Goal: Task Accomplishment & Management: Complete application form

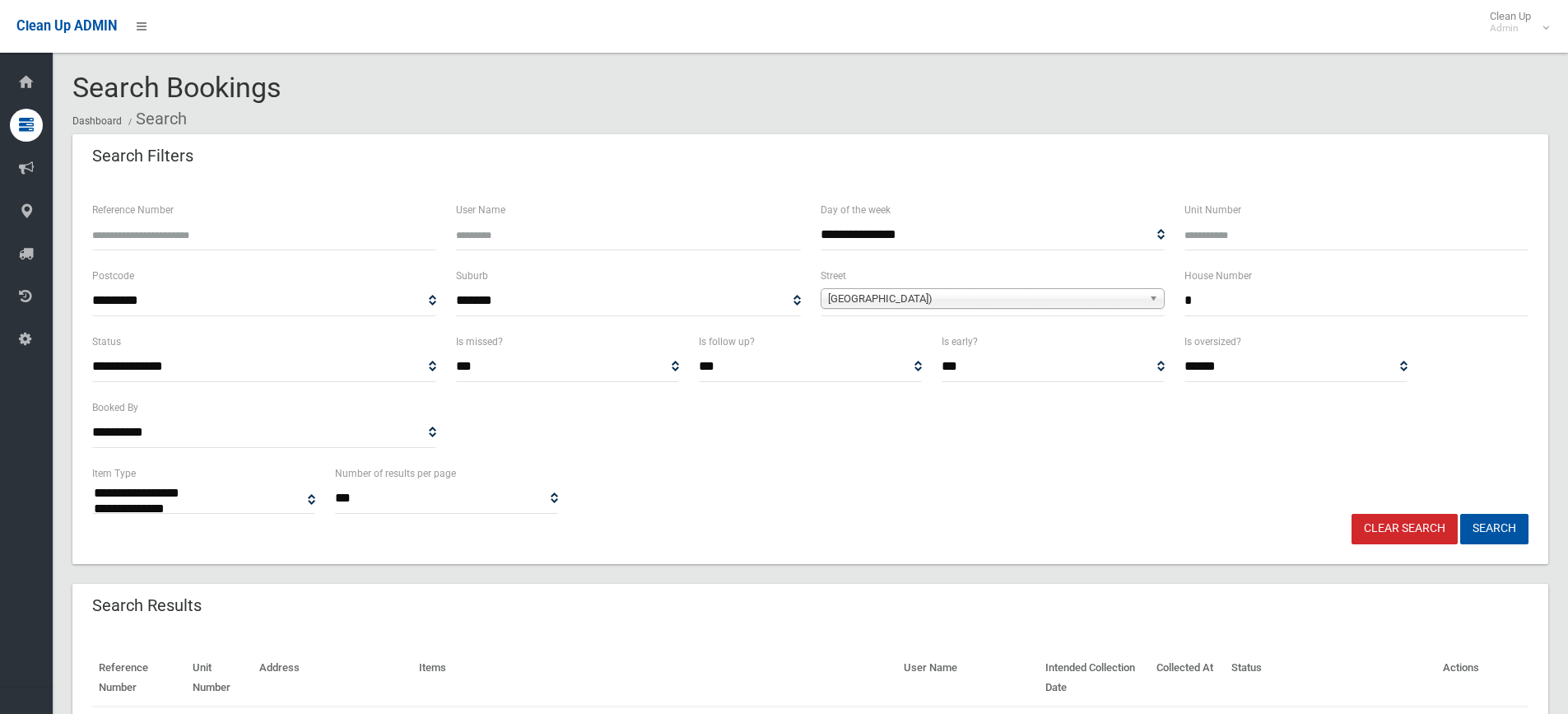
select select
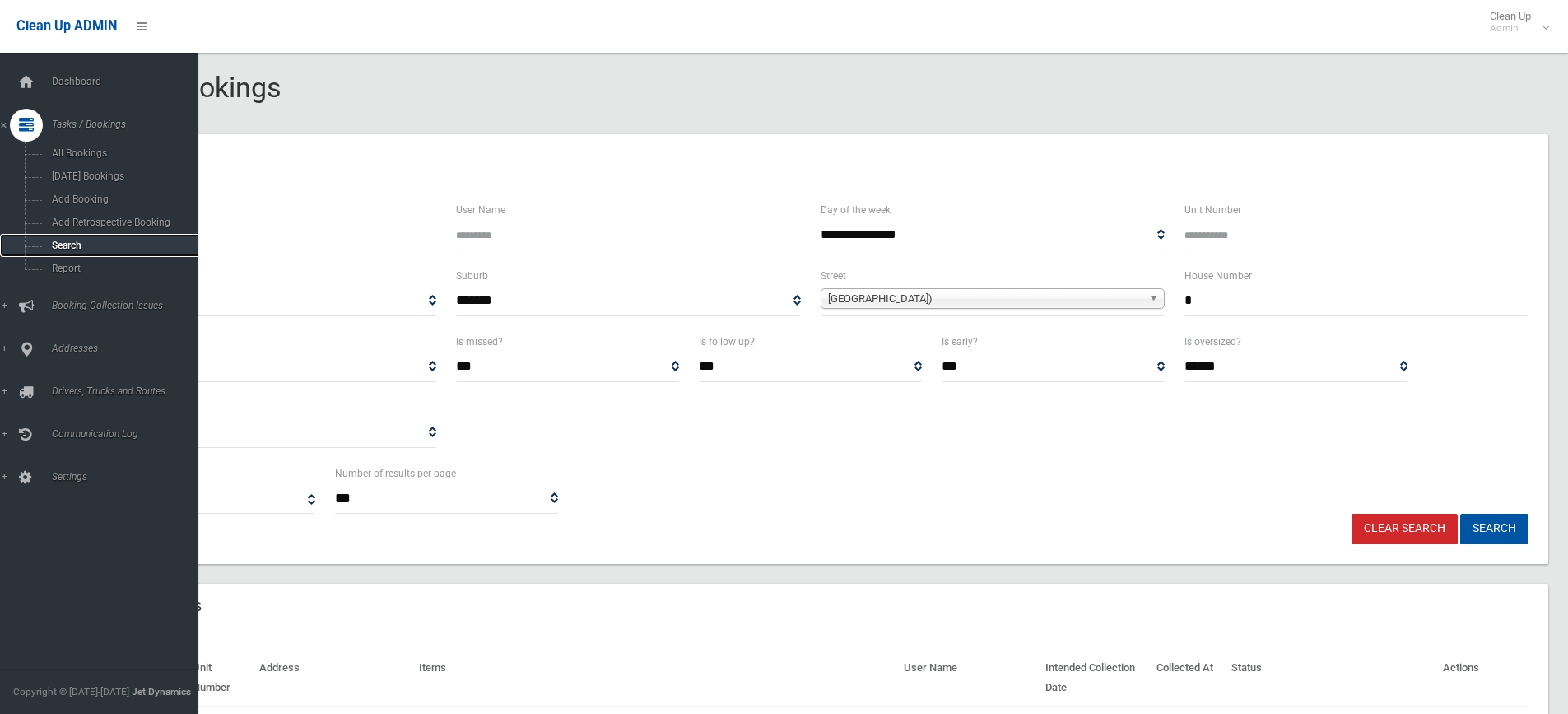
click at [92, 247] on span "Search" at bounding box center [121, 246] width 149 height 11
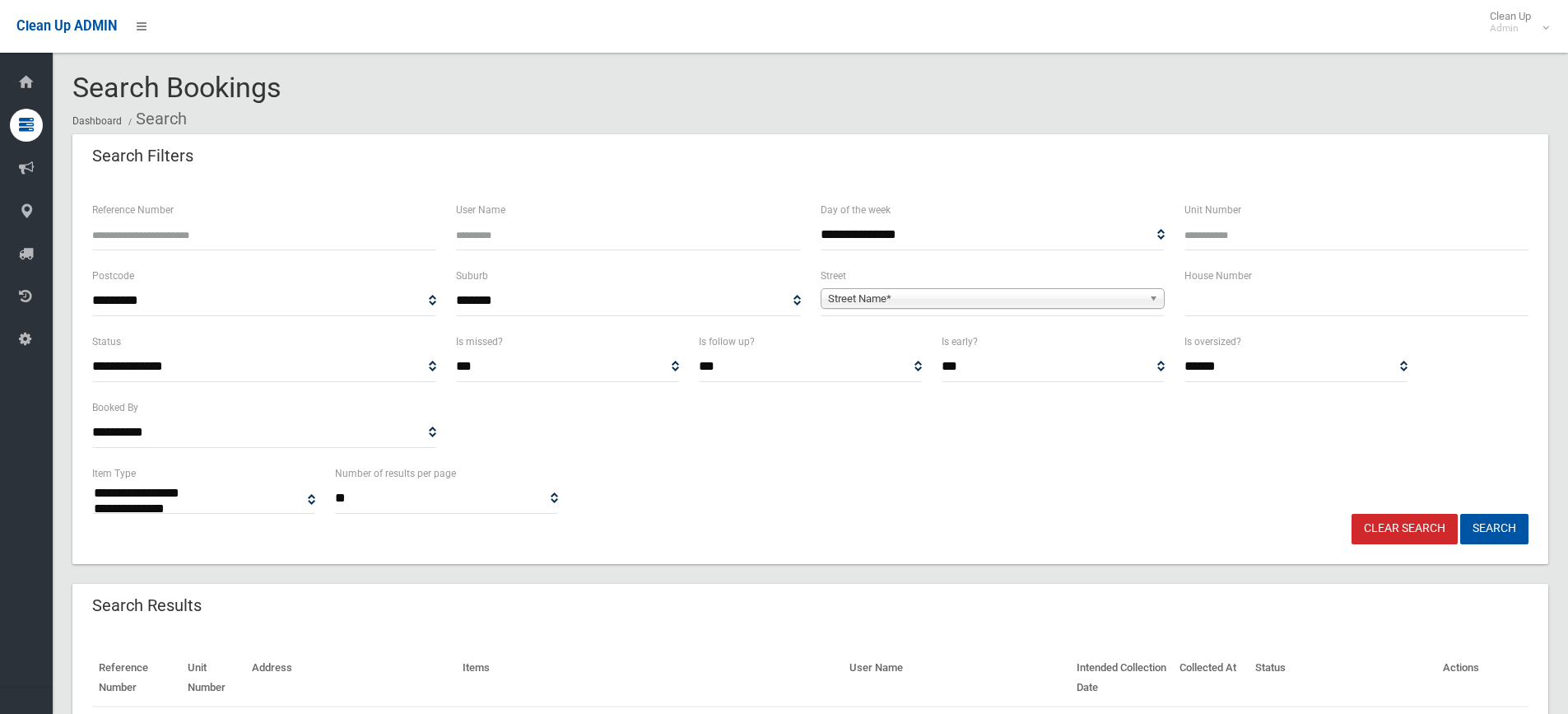
select select
click at [1192, 306] on input "text" at bounding box center [1357, 301] width 344 height 31
type input "**"
drag, startPoint x: 990, startPoint y: 301, endPoint x: 972, endPoint y: 301, distance: 18.0
click at [989, 301] on span "Street Name*" at bounding box center [985, 298] width 314 height 20
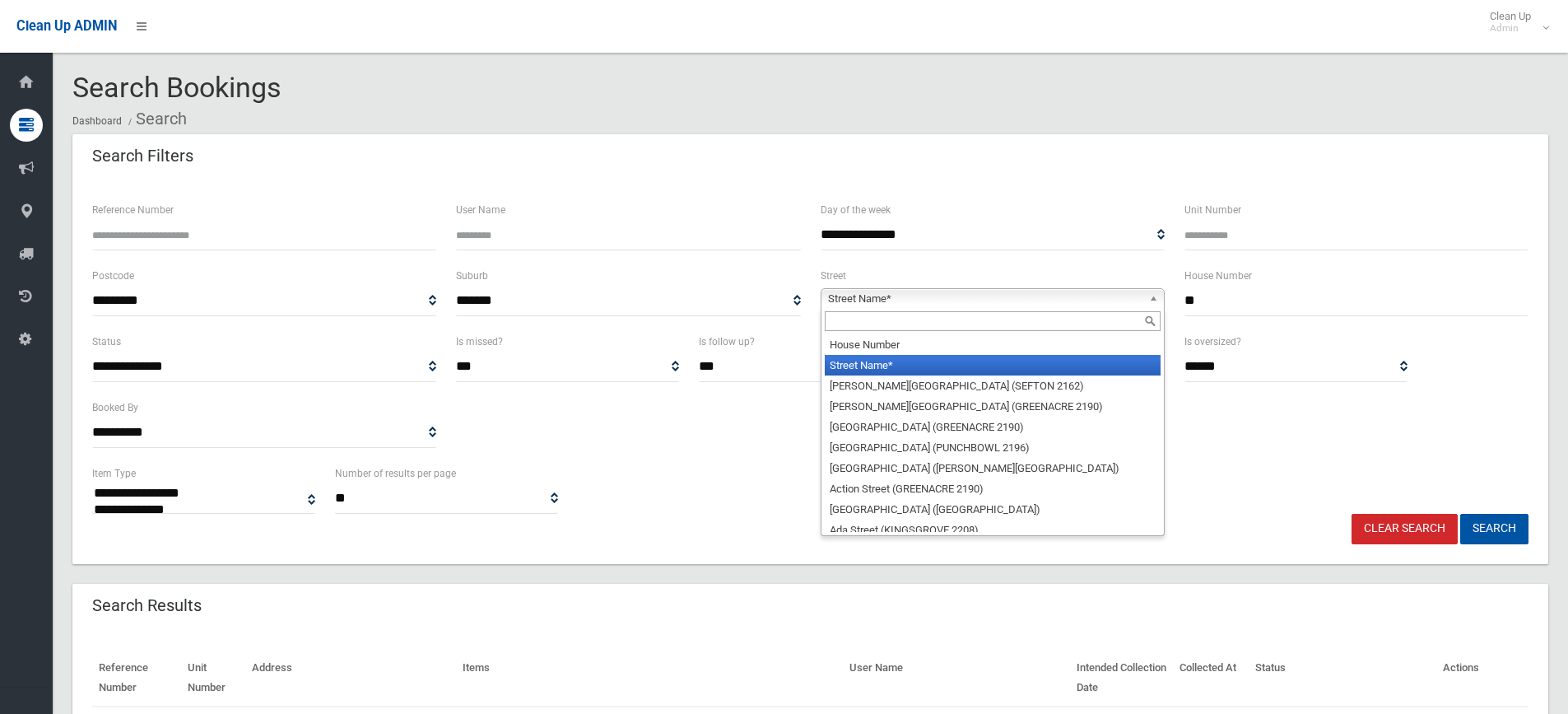
click at [881, 317] on input "text" at bounding box center [992, 321] width 335 height 20
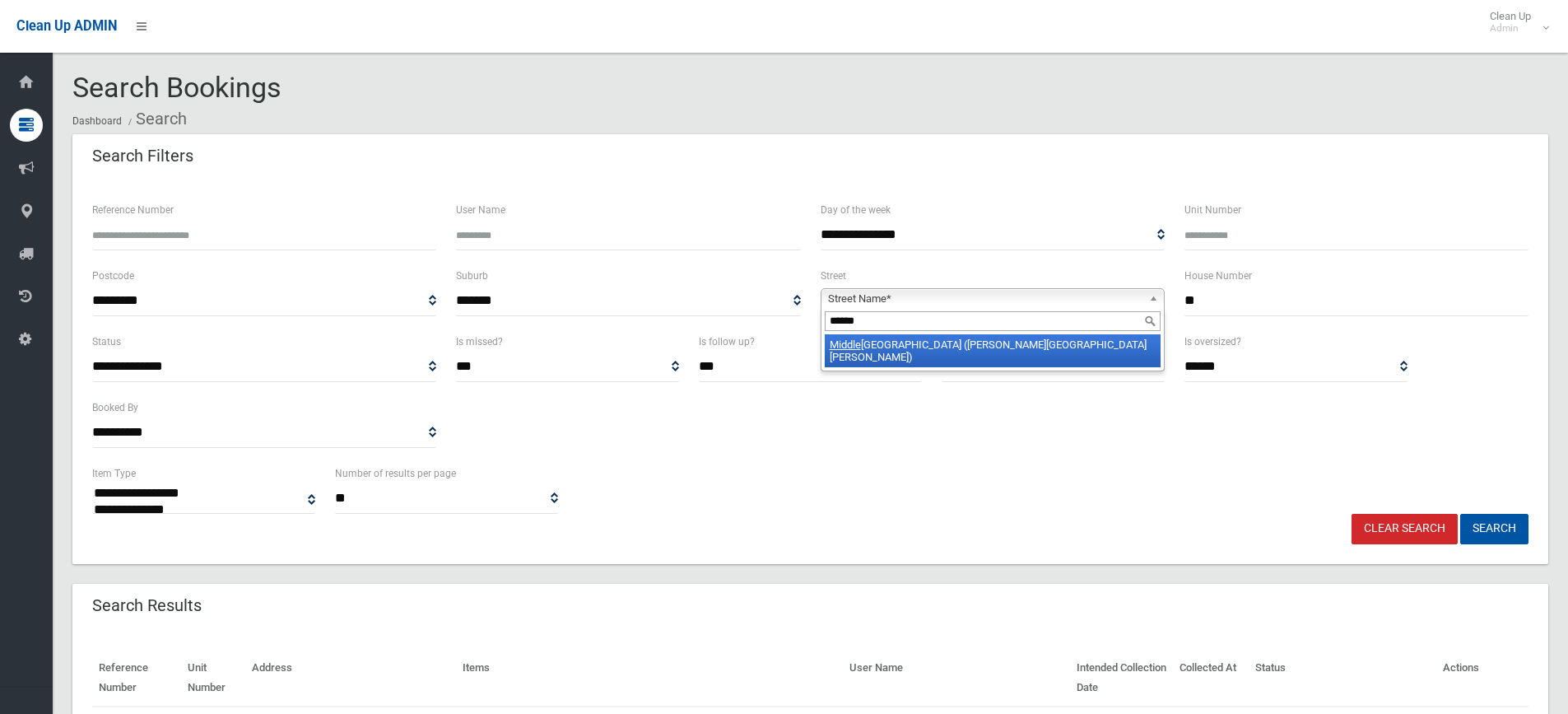
type input "******"
click at [913, 342] on li "Middle ton Road (CHESTER HILL 2162)" at bounding box center [992, 351] width 335 height 32
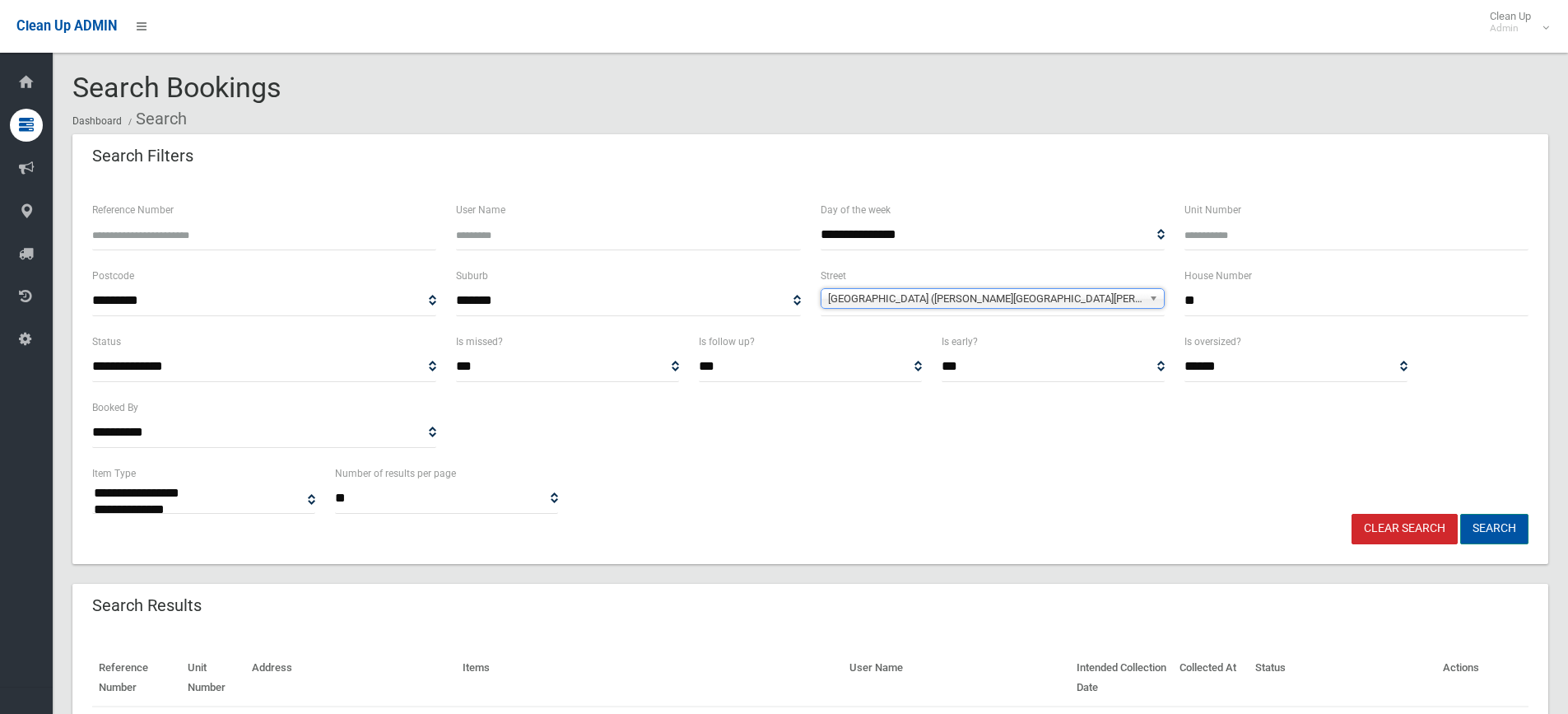
click at [1506, 538] on button "Search" at bounding box center [1493, 530] width 68 height 31
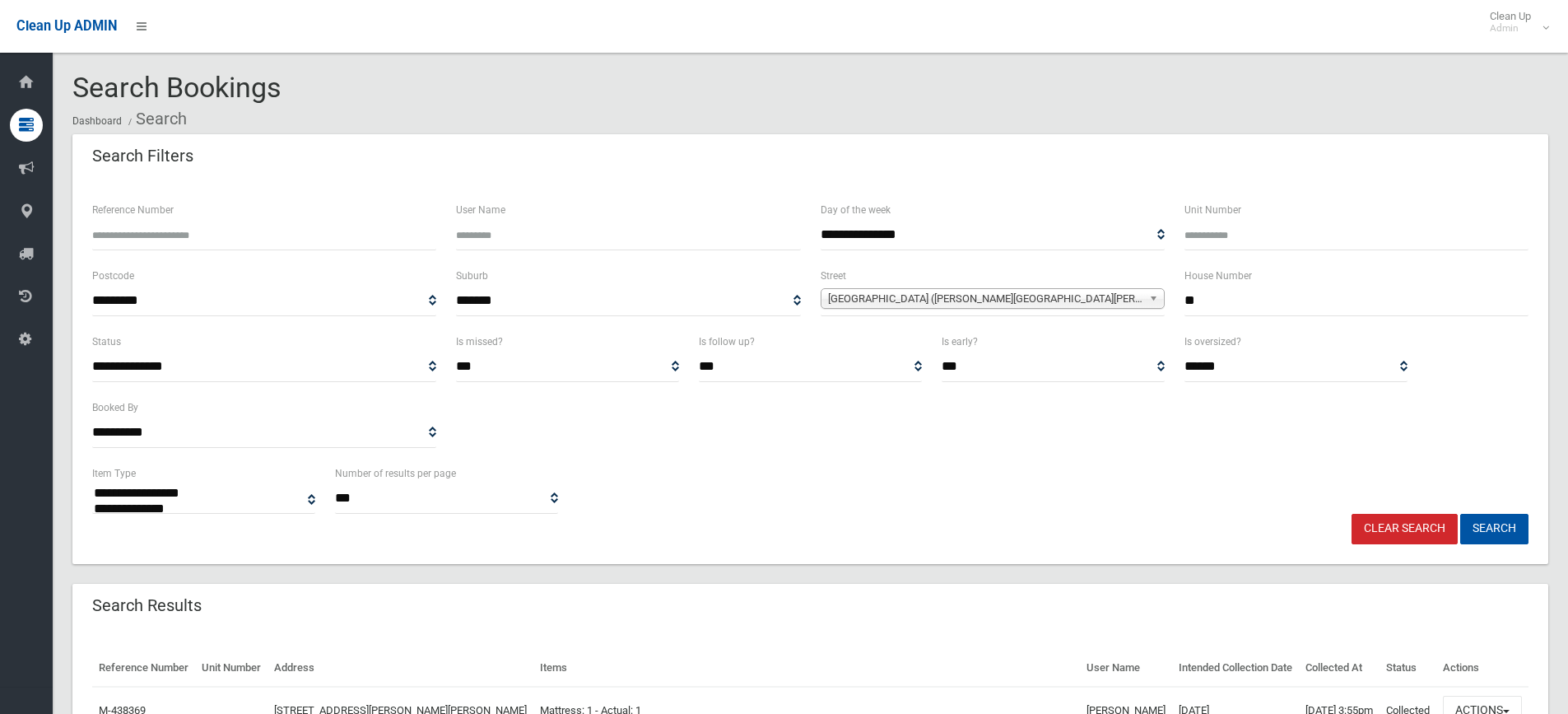
select select
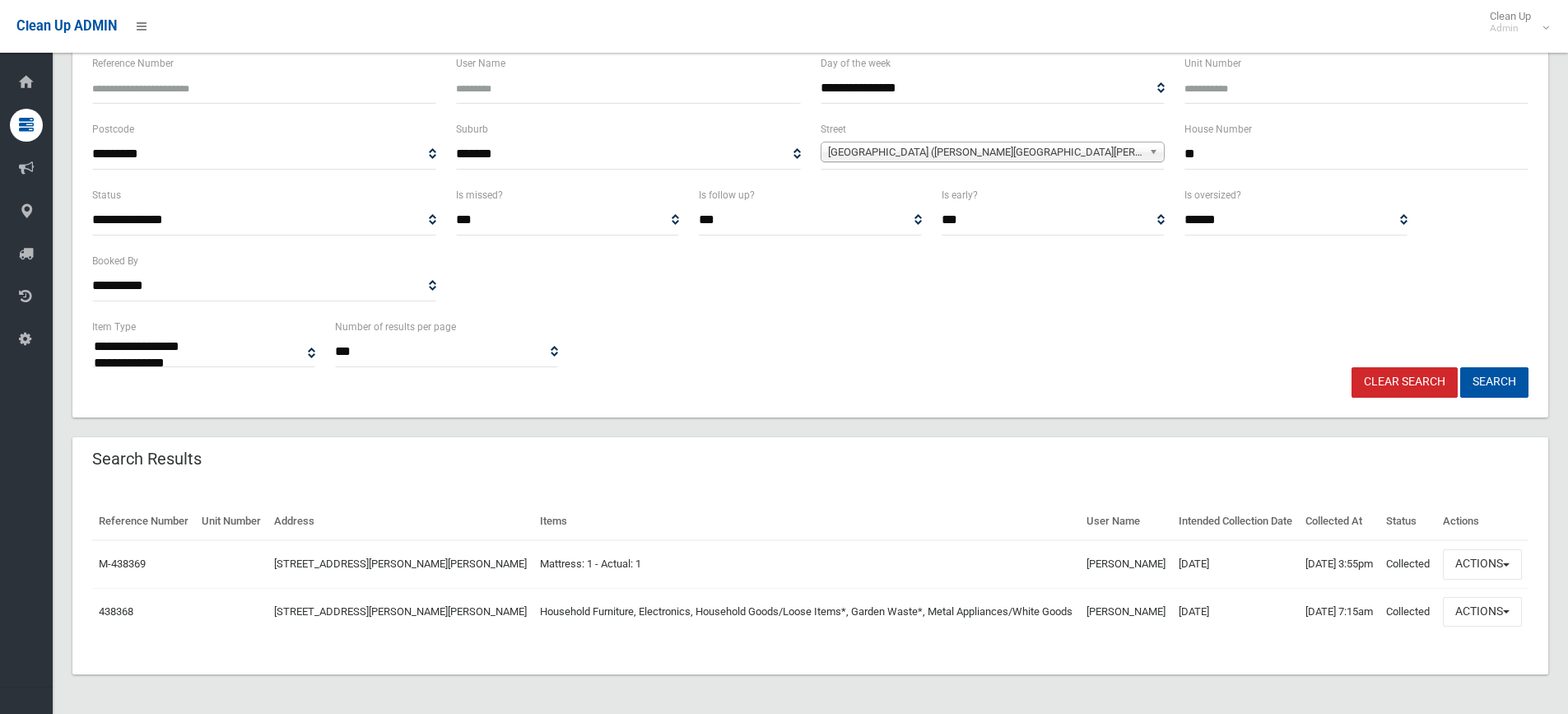
scroll to position [146, 0]
click at [1504, 561] on button "Actions" at bounding box center [1482, 565] width 79 height 31
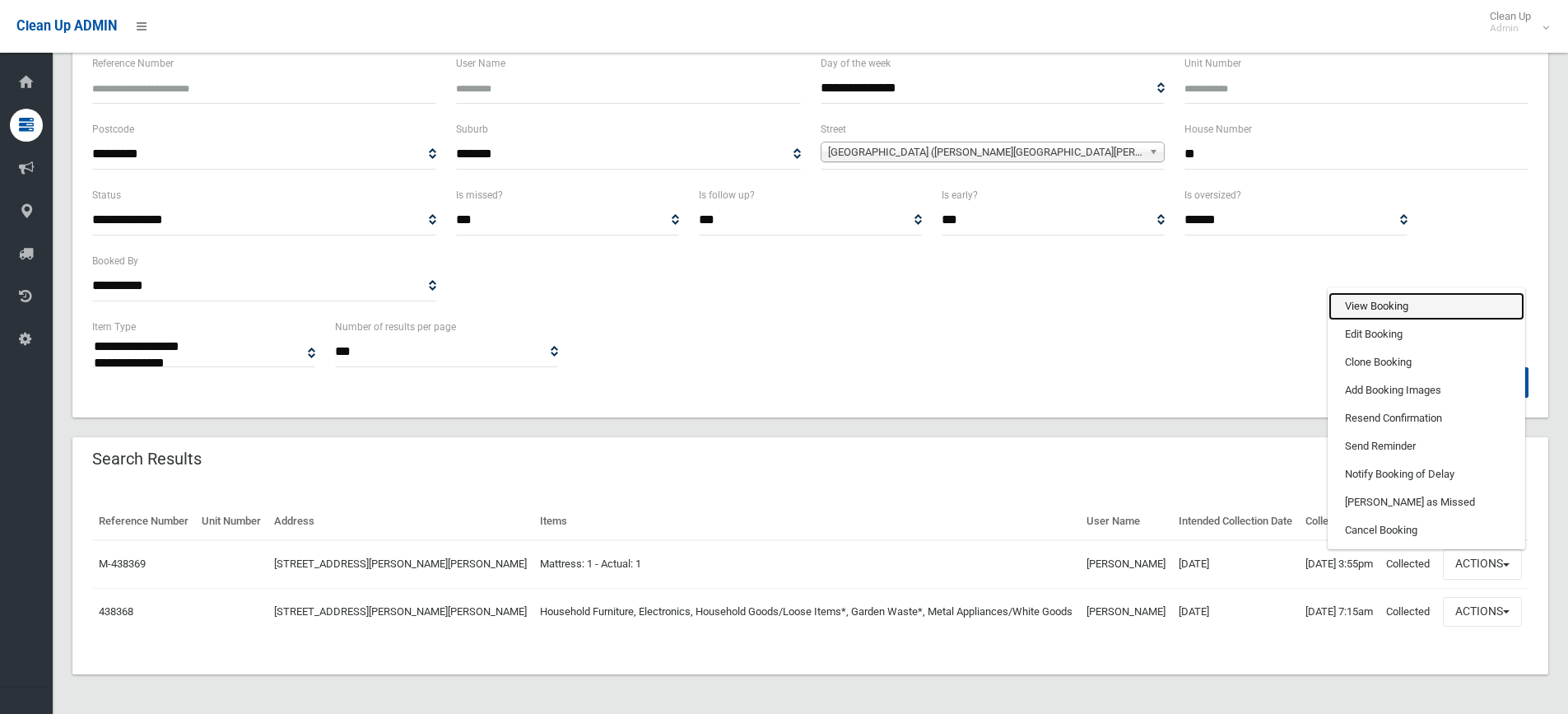
click at [1374, 307] on link "View Booking" at bounding box center [1426, 306] width 196 height 28
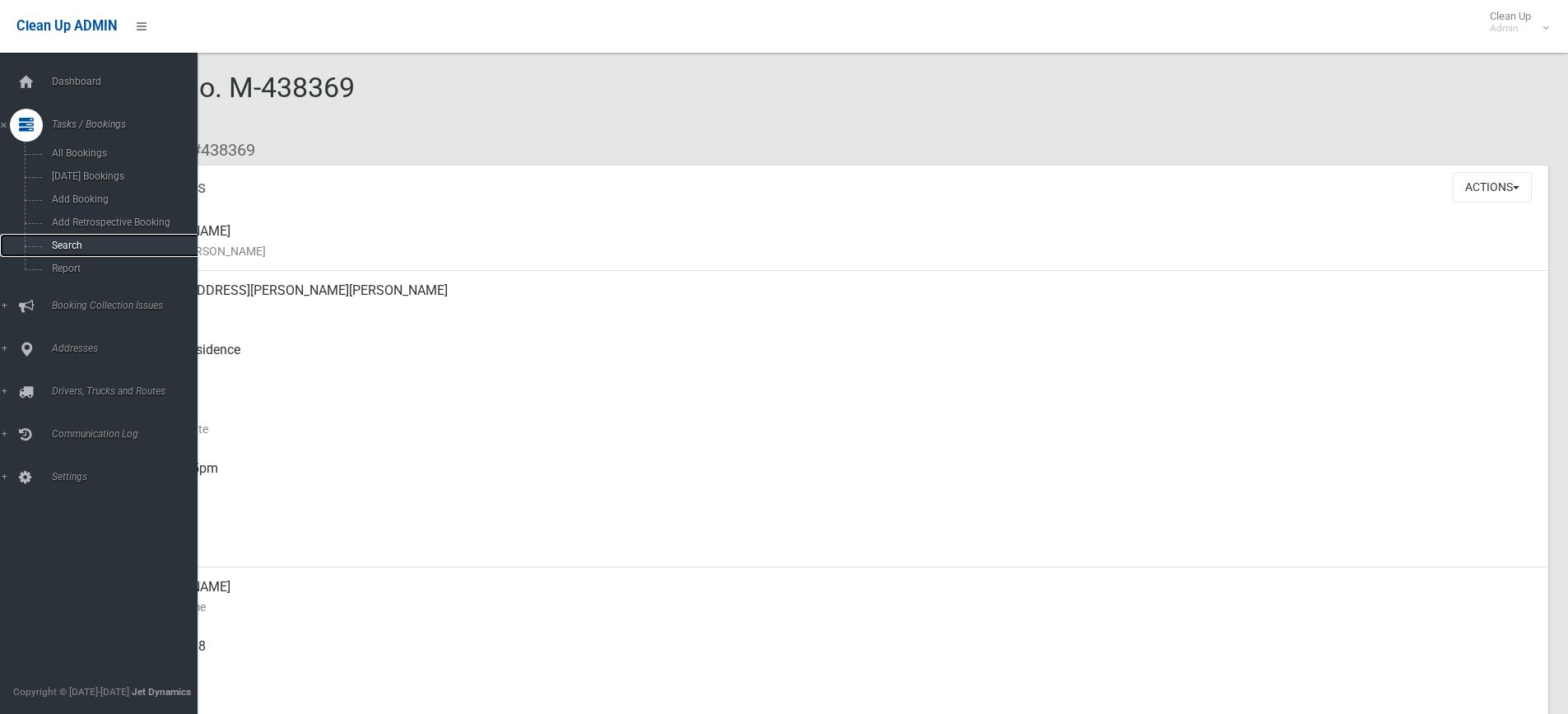
click at [80, 249] on span "Search" at bounding box center [121, 246] width 149 height 11
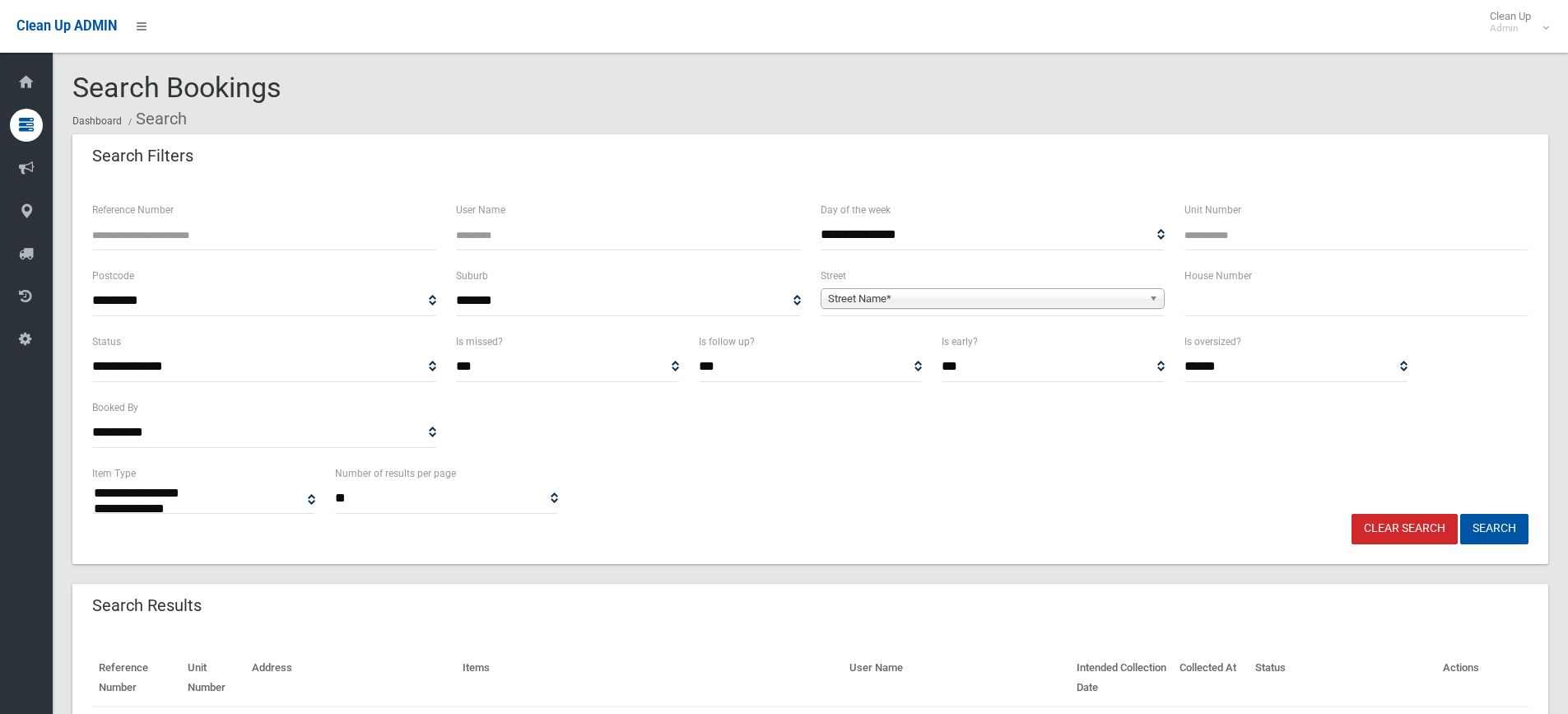
select select
click at [1233, 297] on input "text" at bounding box center [1357, 301] width 344 height 31
type input "*"
click at [1002, 306] on span "Street Name*" at bounding box center [985, 298] width 314 height 20
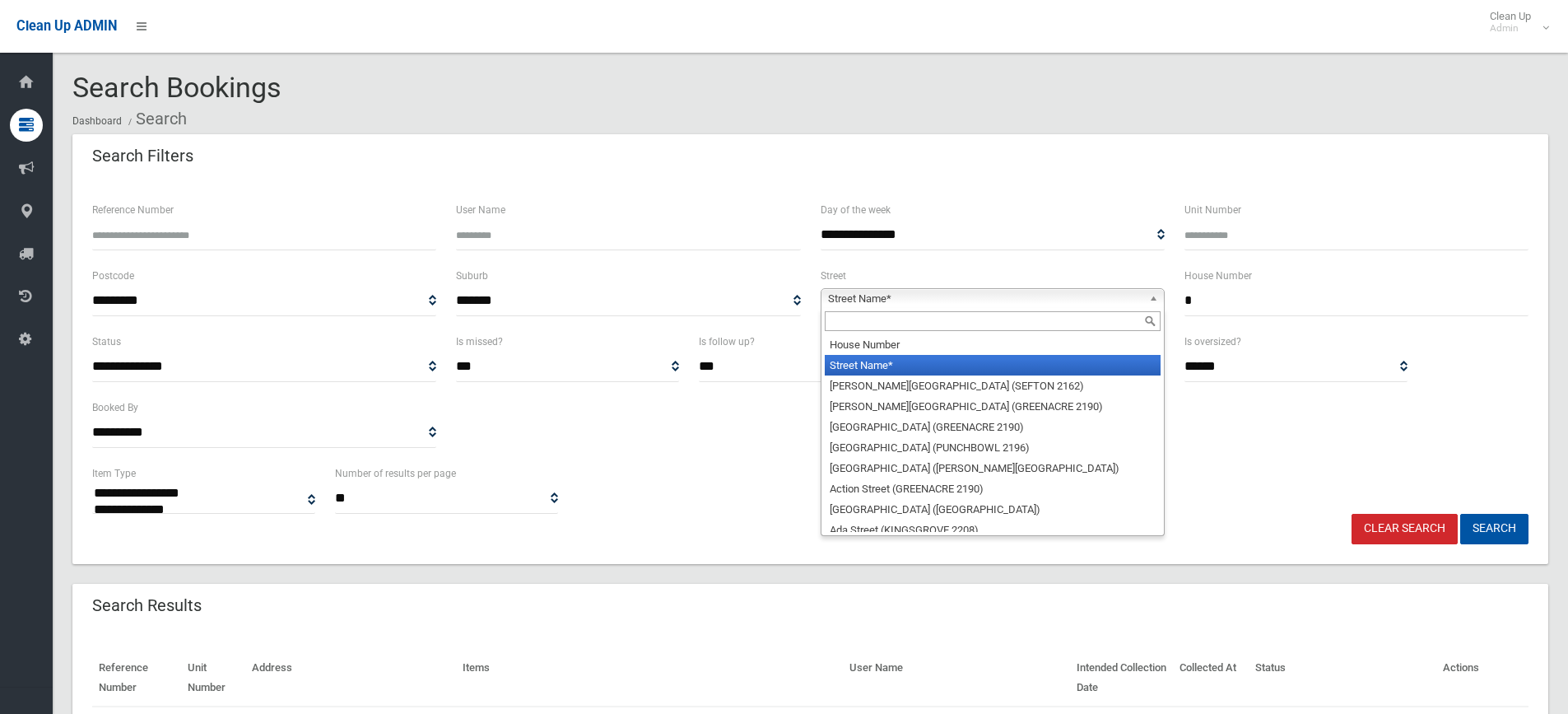
click at [894, 316] on input "text" at bounding box center [992, 321] width 335 height 20
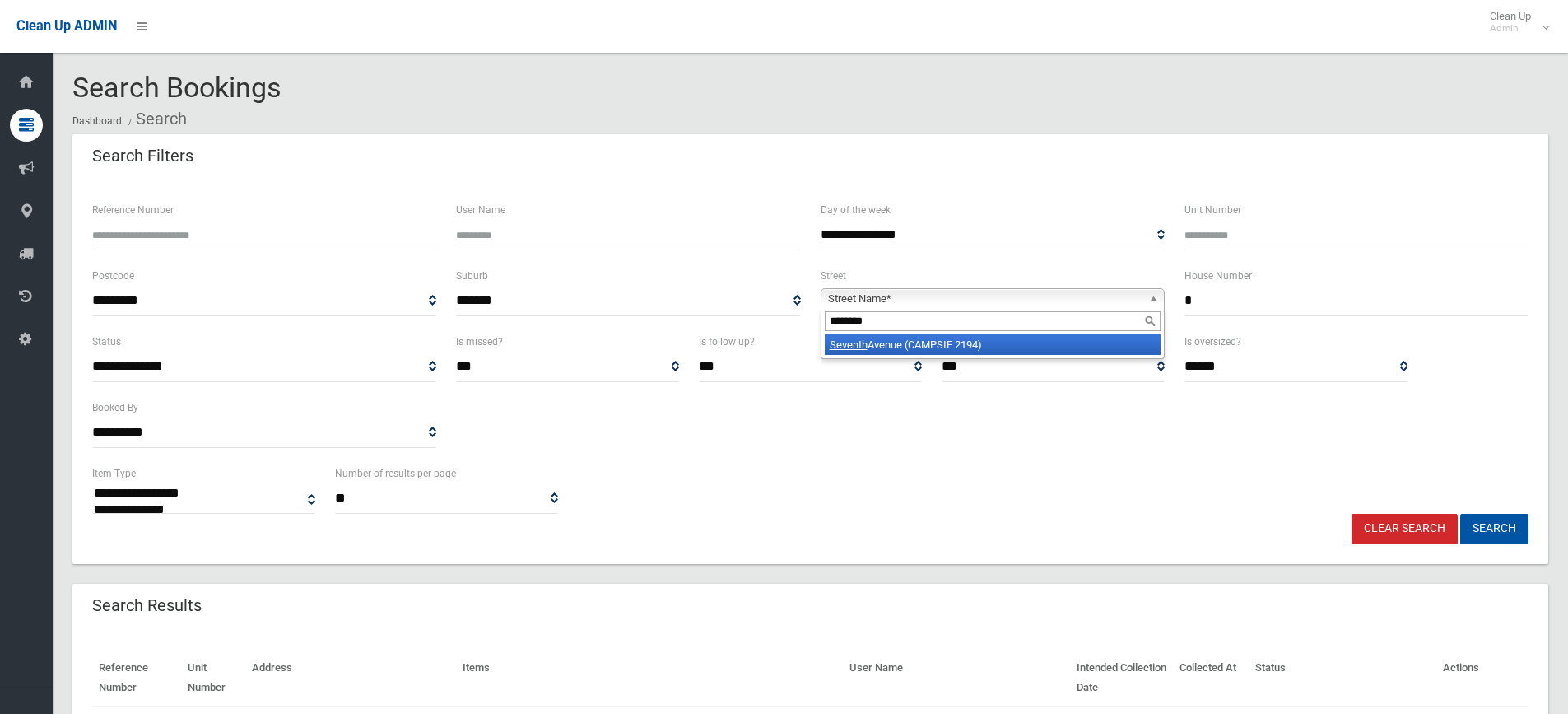
type input "*******"
click at [927, 341] on li "Seventh Avenue (CAMPSIE 2194)" at bounding box center [992, 345] width 335 height 21
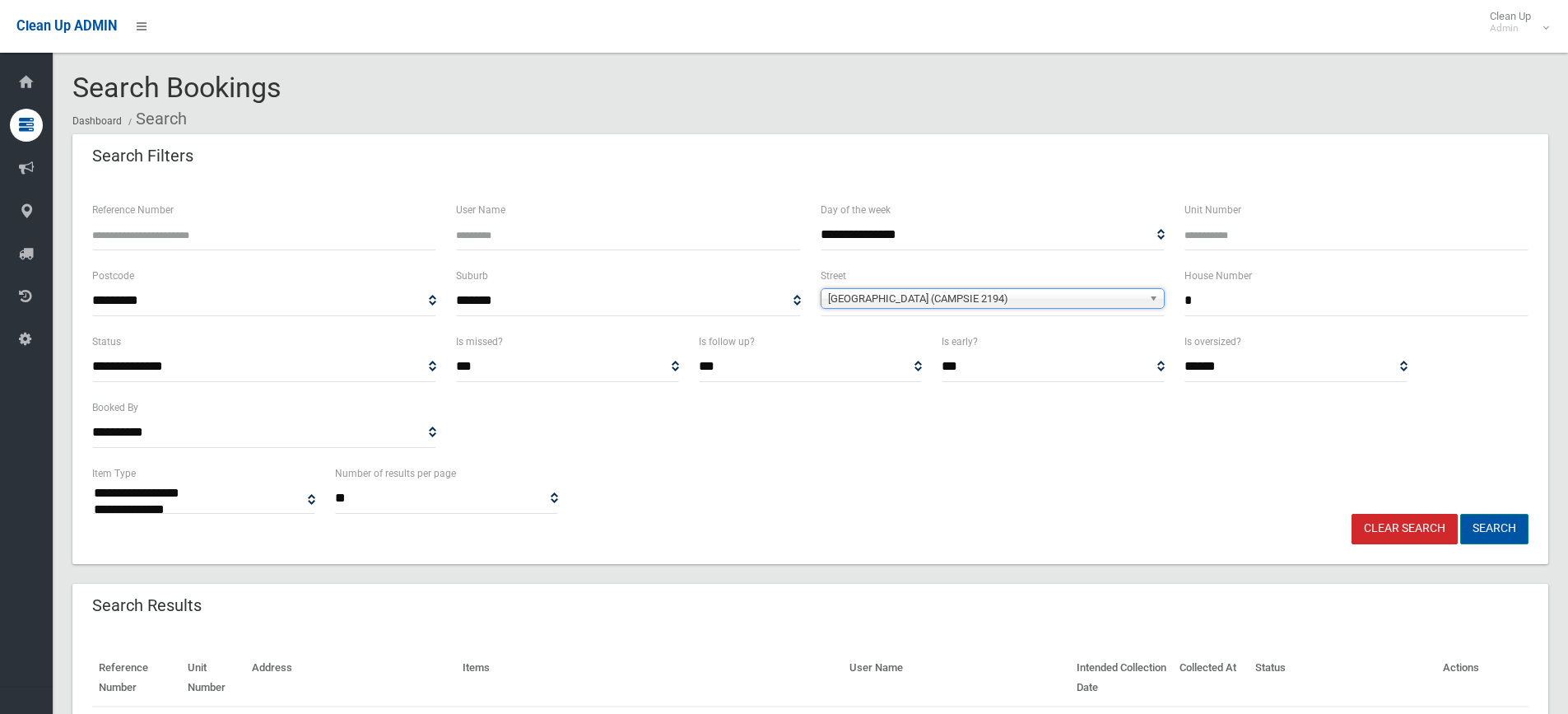
click at [1489, 526] on button "Search" at bounding box center [1493, 530] width 68 height 31
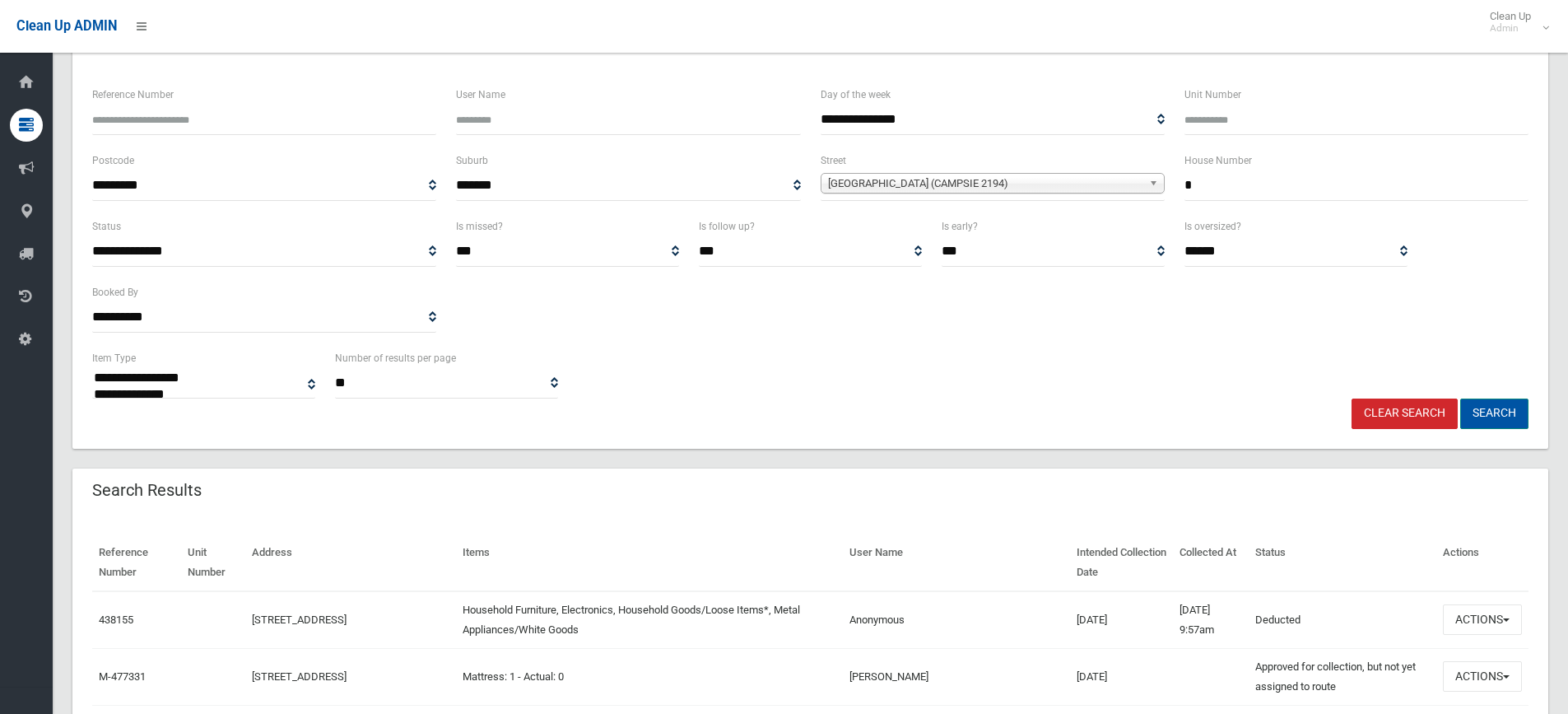
scroll to position [330, 0]
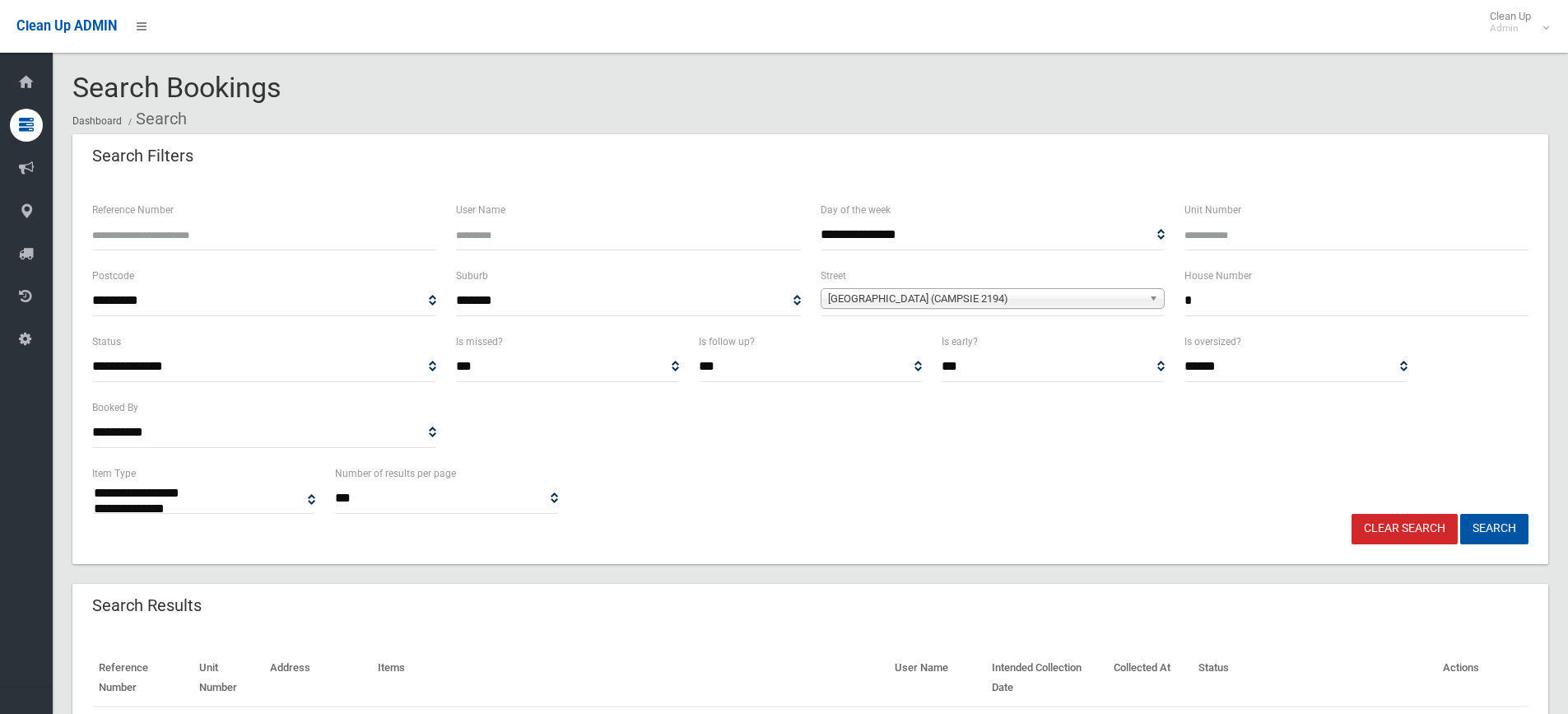
select select
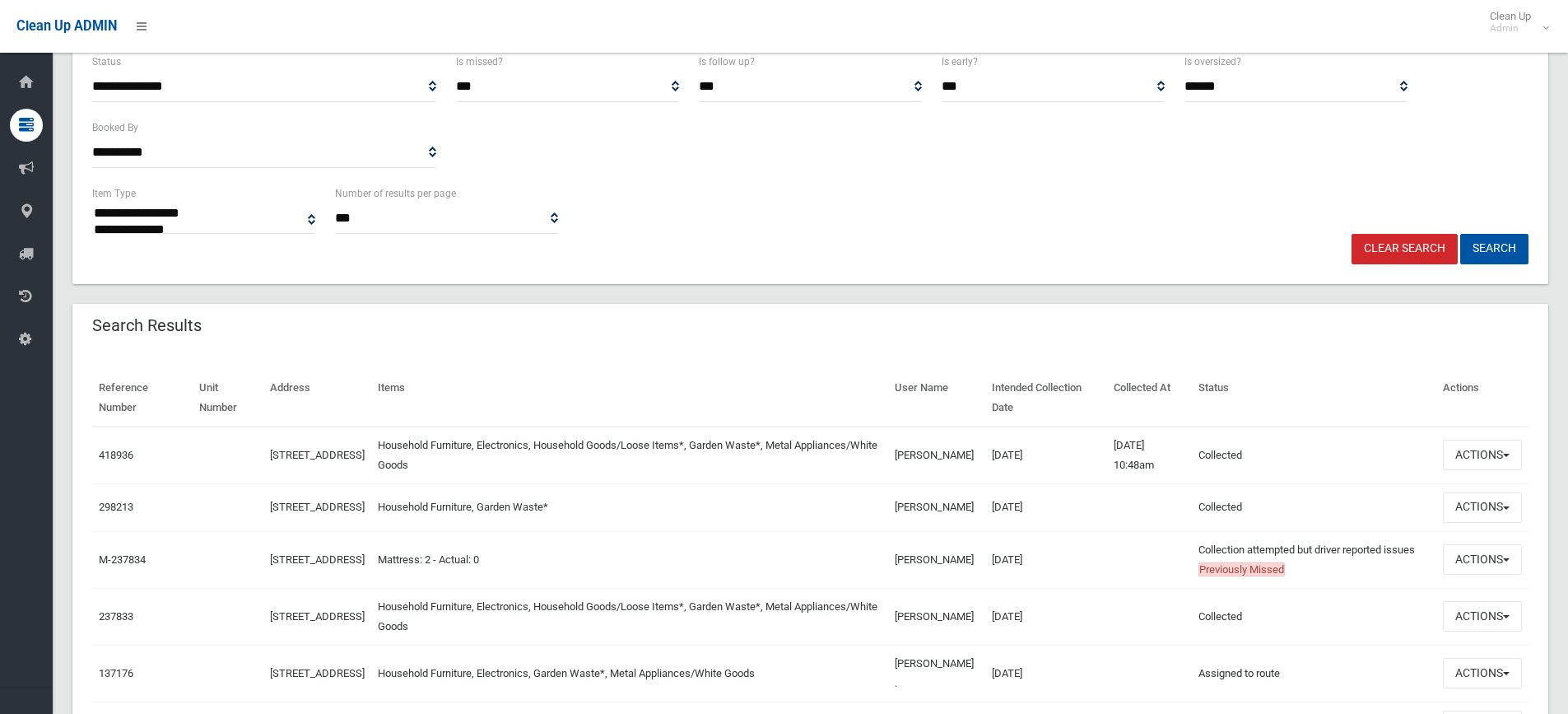
scroll to position [330, 0]
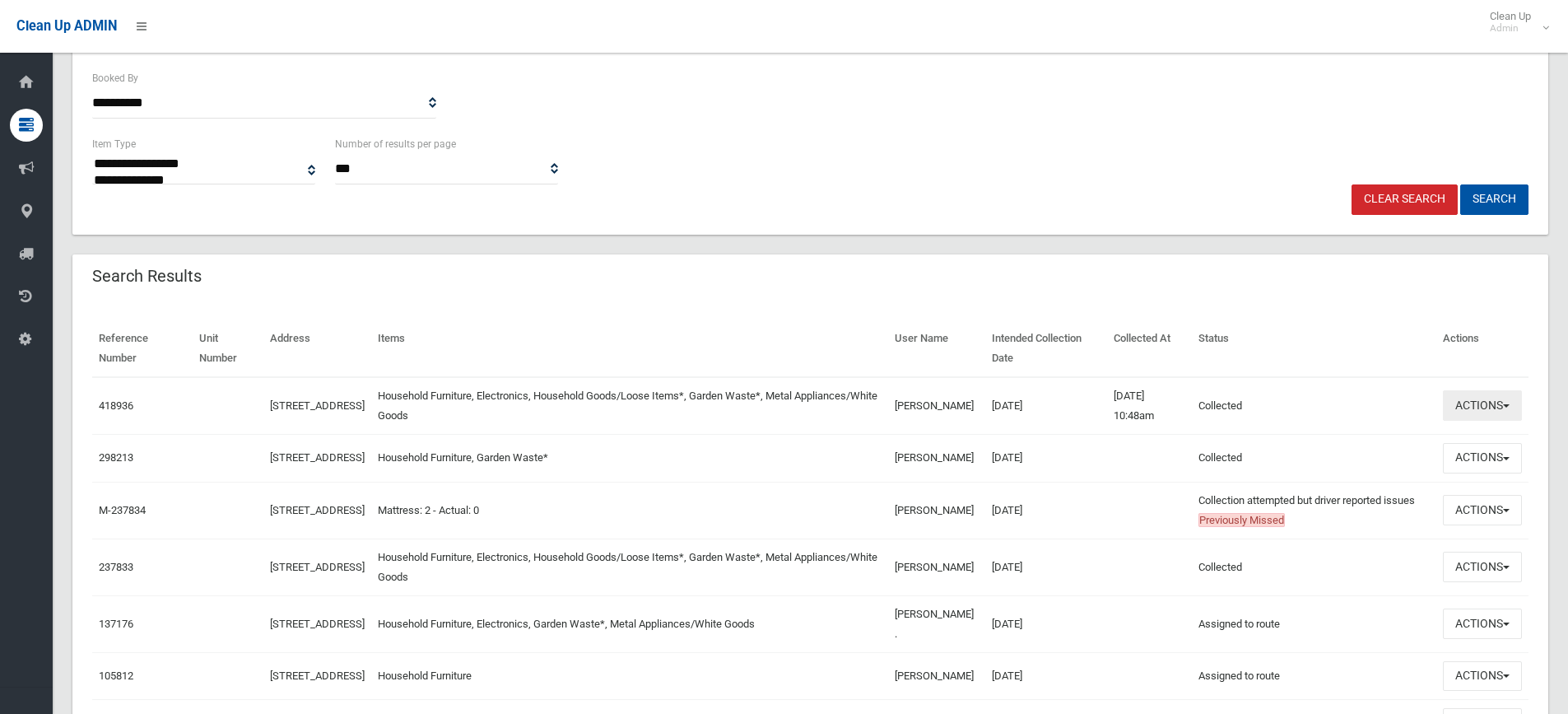
click at [1500, 407] on button "Actions" at bounding box center [1482, 405] width 79 height 31
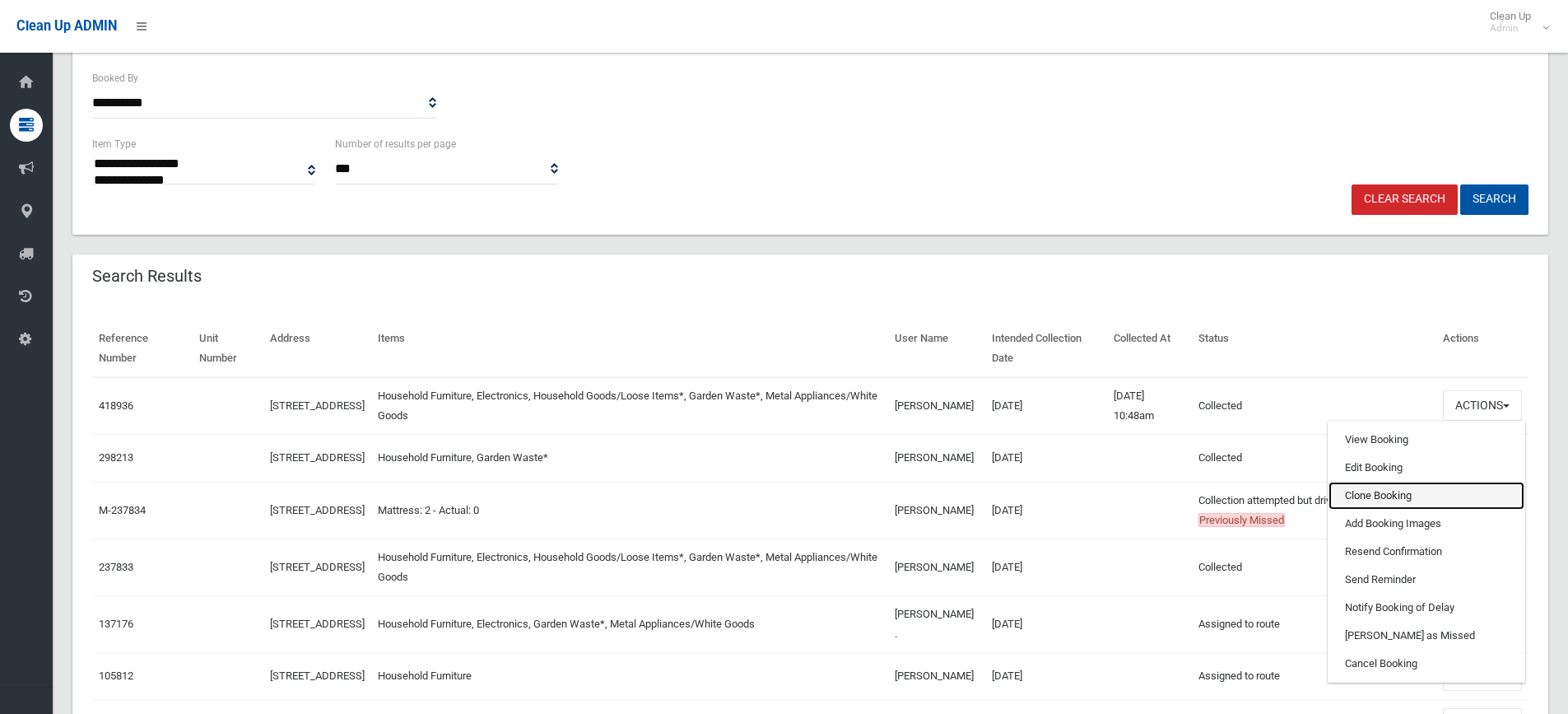
click at [1386, 490] on link "Clone Booking" at bounding box center [1426, 495] width 196 height 28
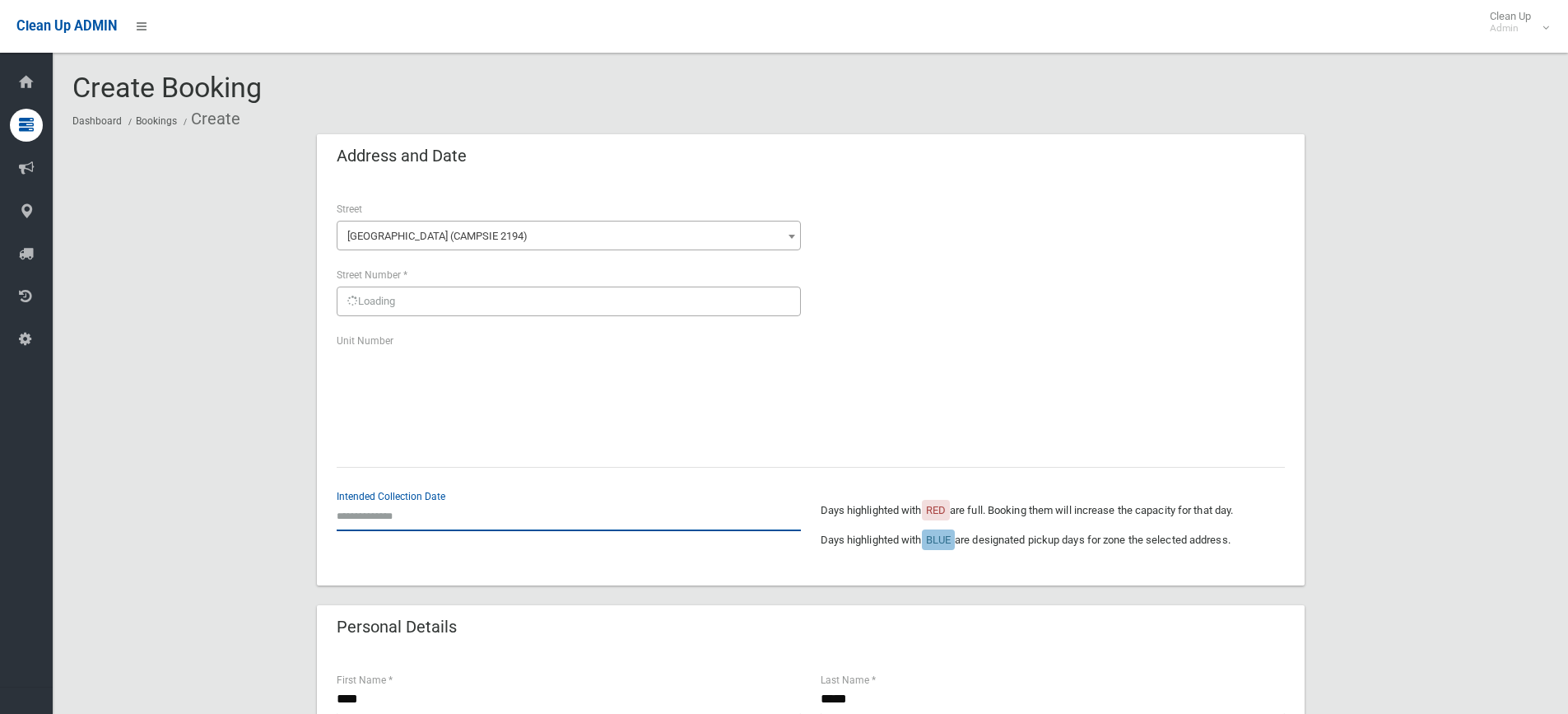
click at [389, 519] on input "text" at bounding box center [569, 516] width 464 height 31
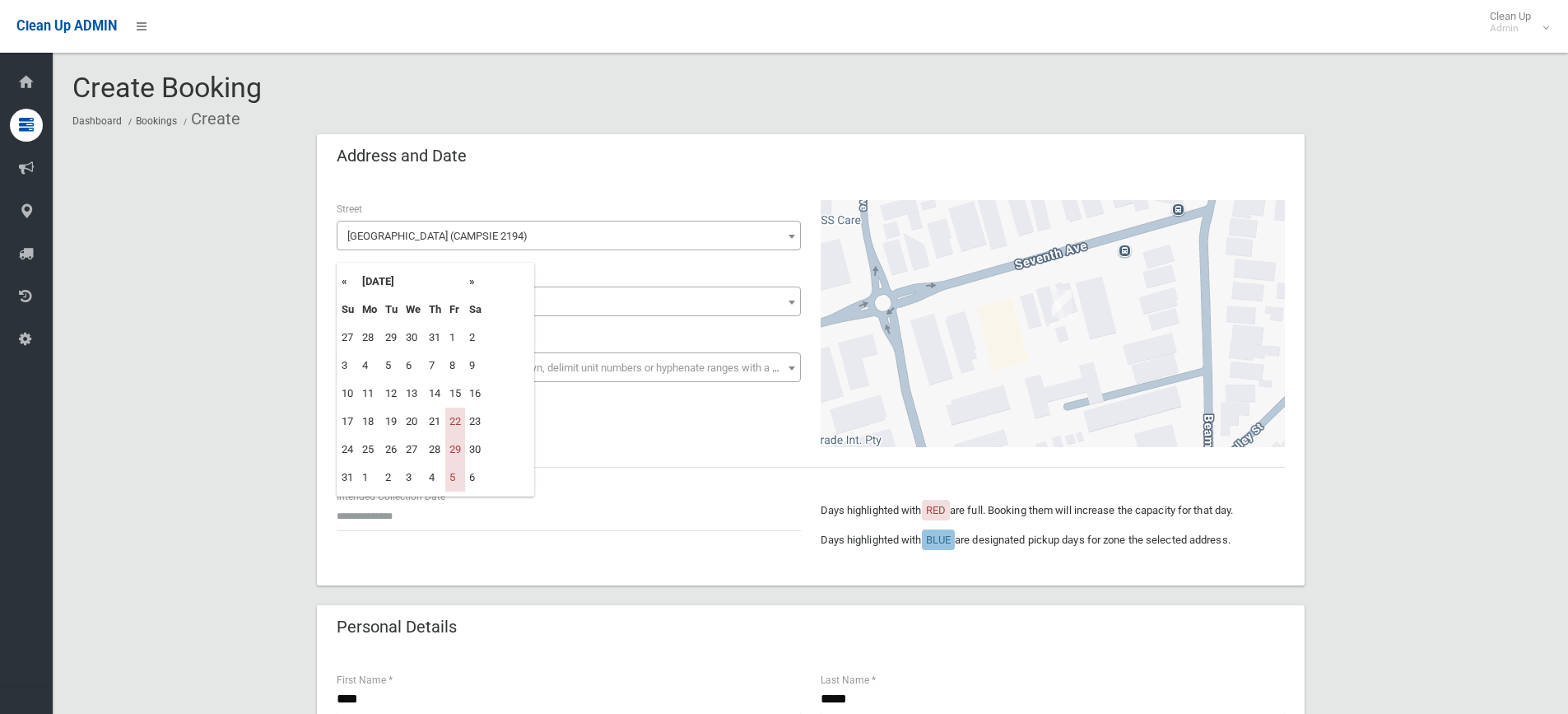
click at [475, 279] on th "»" at bounding box center [476, 281] width 21 height 28
click at [474, 278] on th "»" at bounding box center [476, 281] width 21 height 28
click at [460, 363] on td "12" at bounding box center [455, 365] width 20 height 28
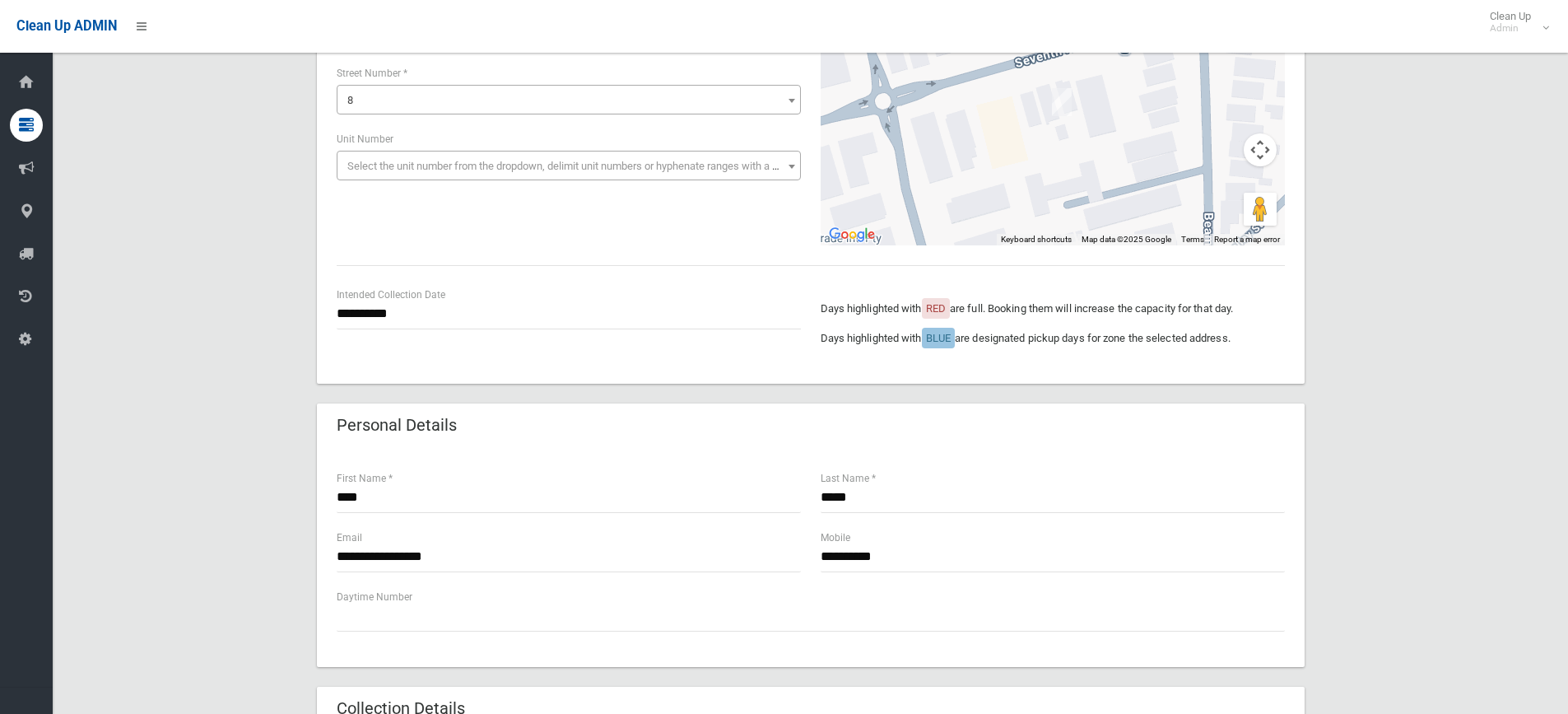
scroll to position [164, 0]
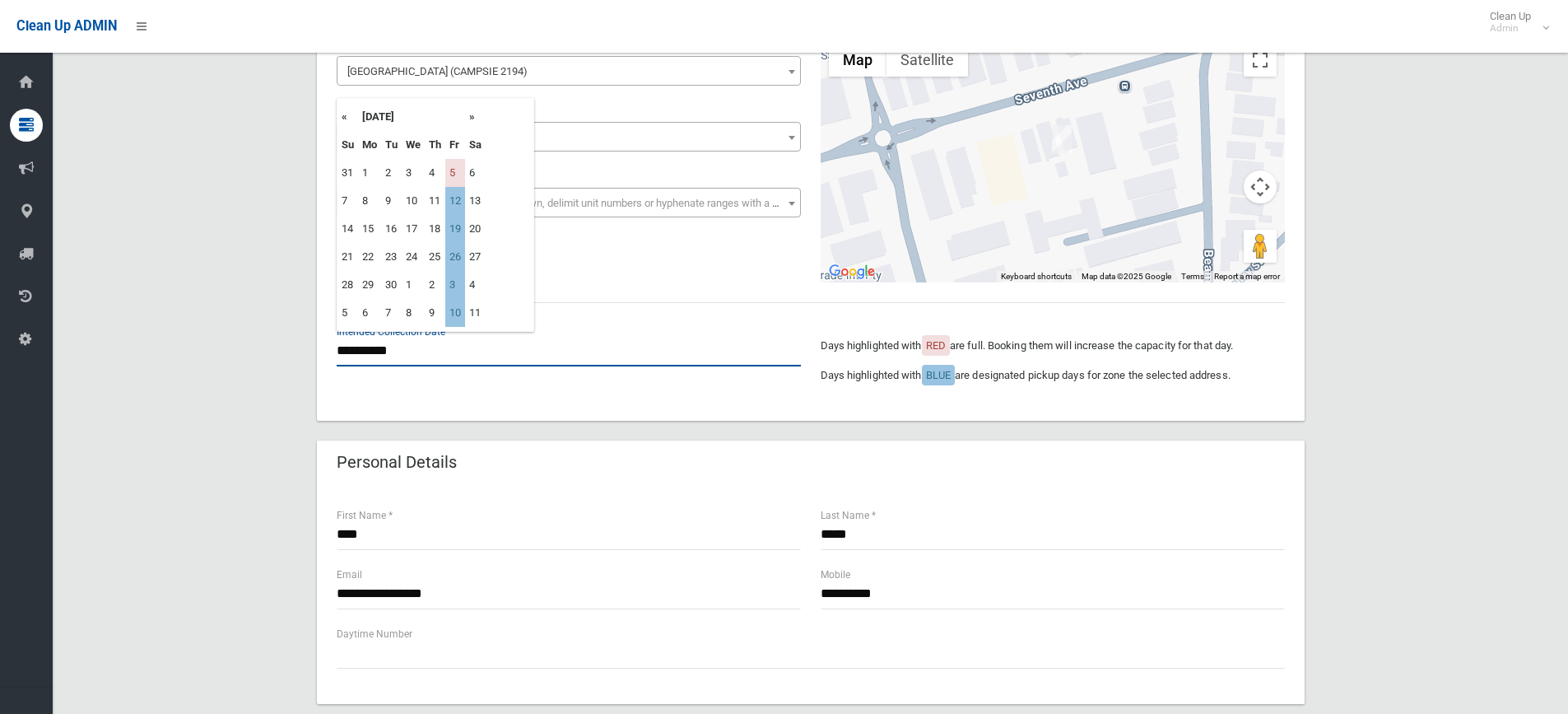
click at [388, 348] on input "**********" at bounding box center [569, 351] width 464 height 31
click at [456, 205] on td "12" at bounding box center [455, 201] width 20 height 28
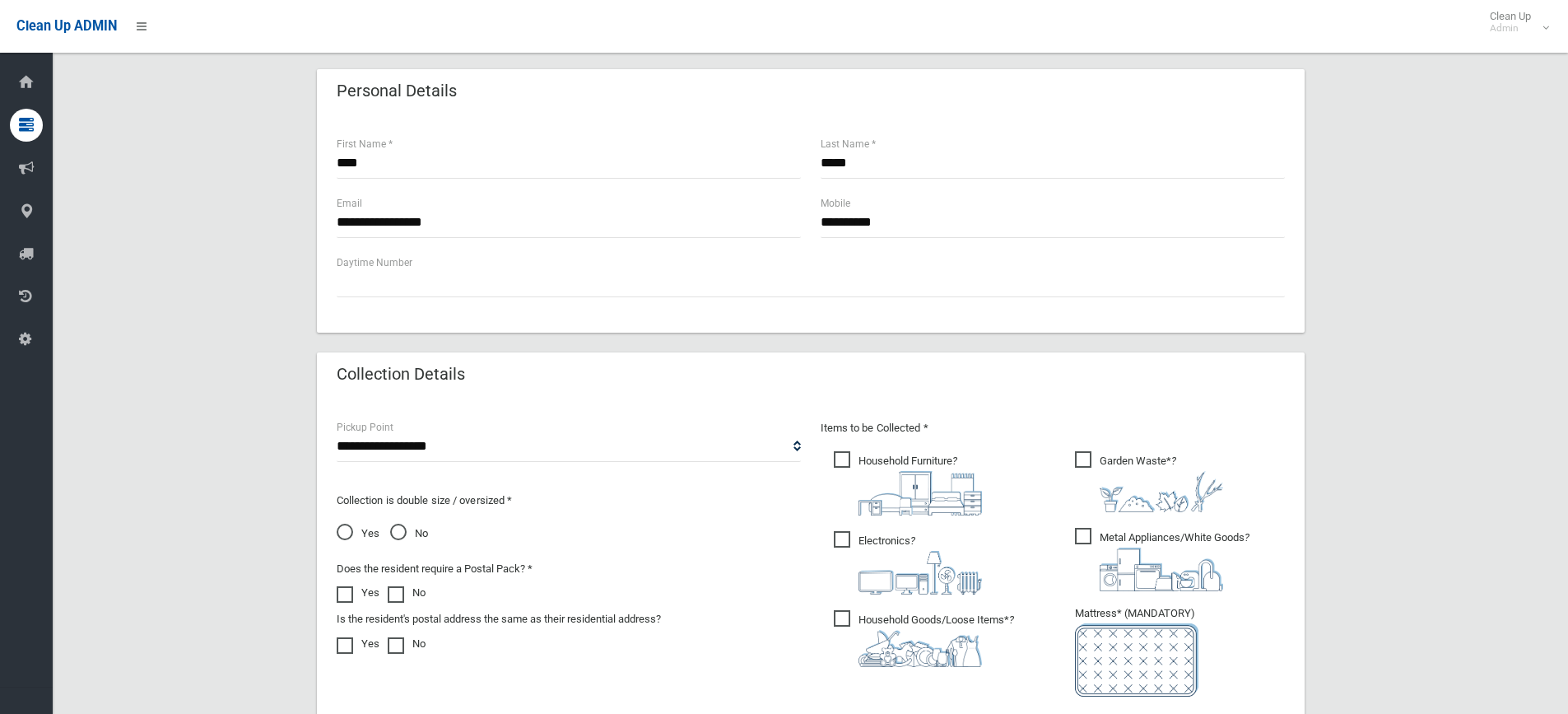
scroll to position [741, 0]
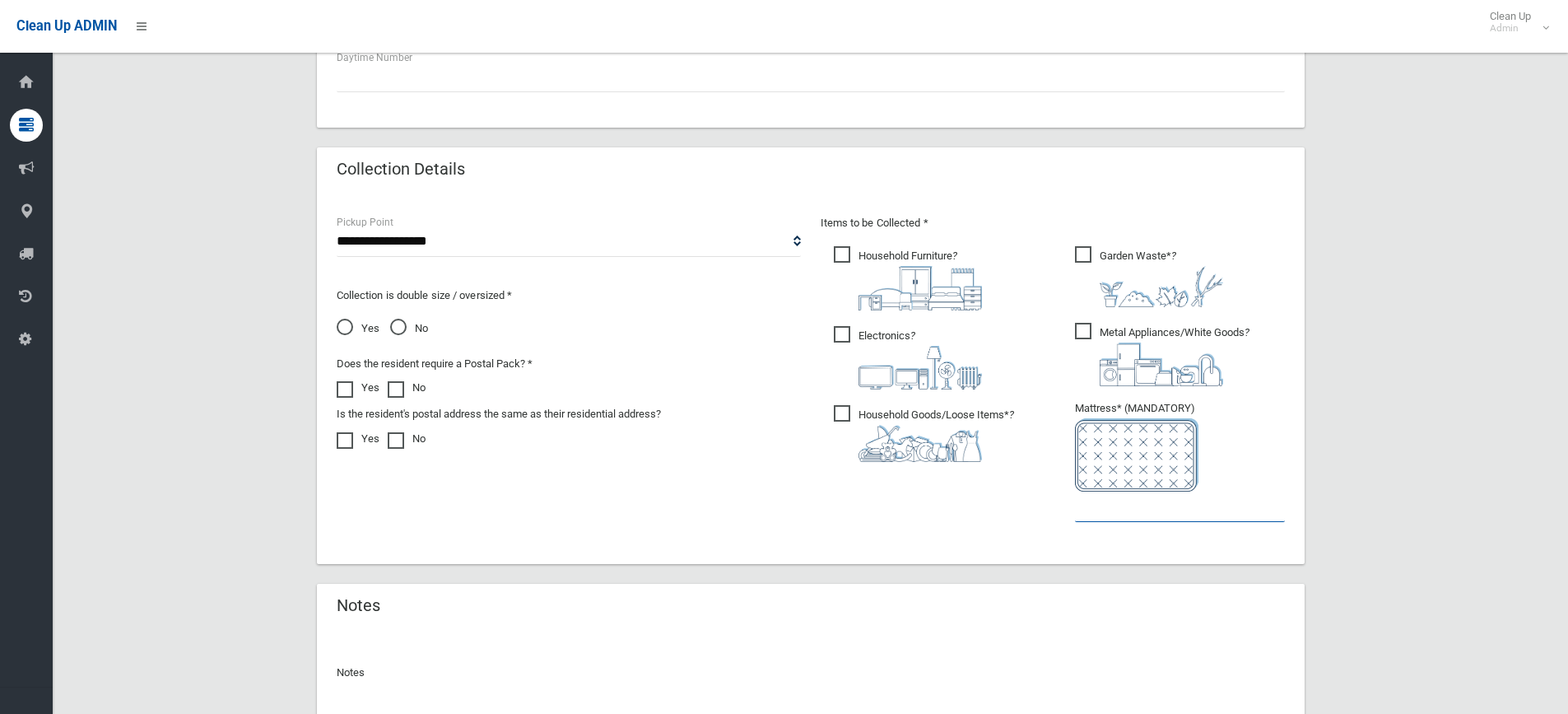
click at [1110, 493] on input "text" at bounding box center [1180, 507] width 210 height 31
click at [402, 327] on span "No" at bounding box center [409, 328] width 38 height 20
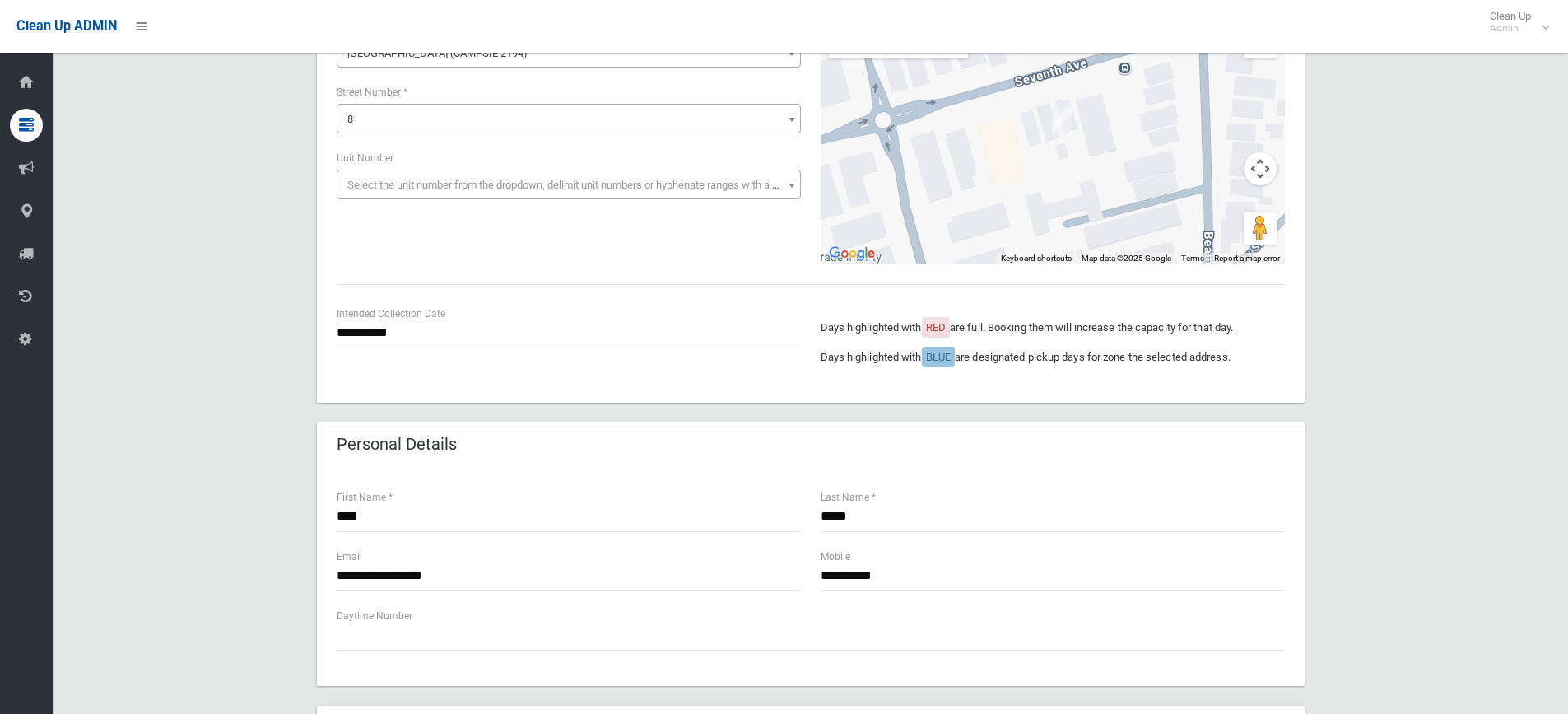
scroll to position [164, 0]
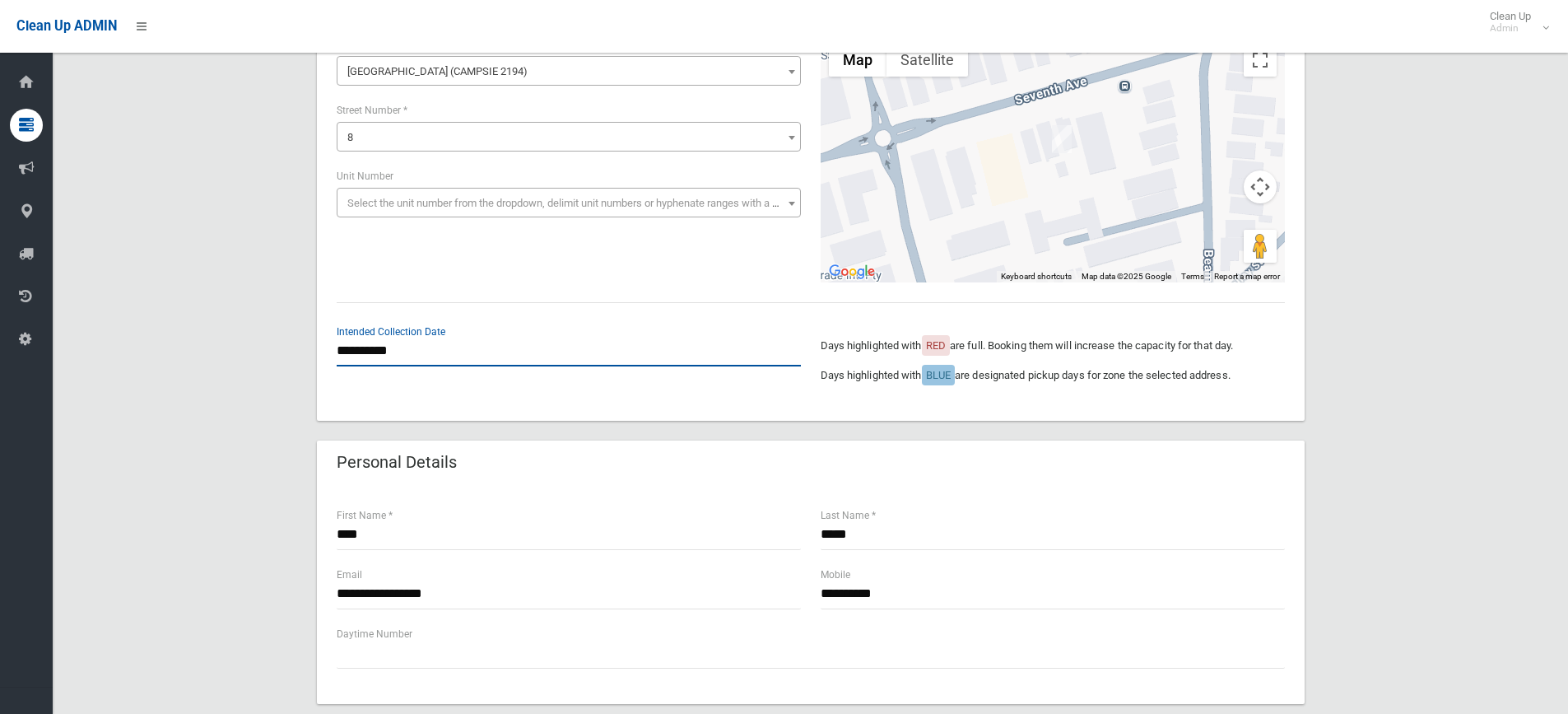
click at [372, 350] on input "**********" at bounding box center [569, 351] width 464 height 31
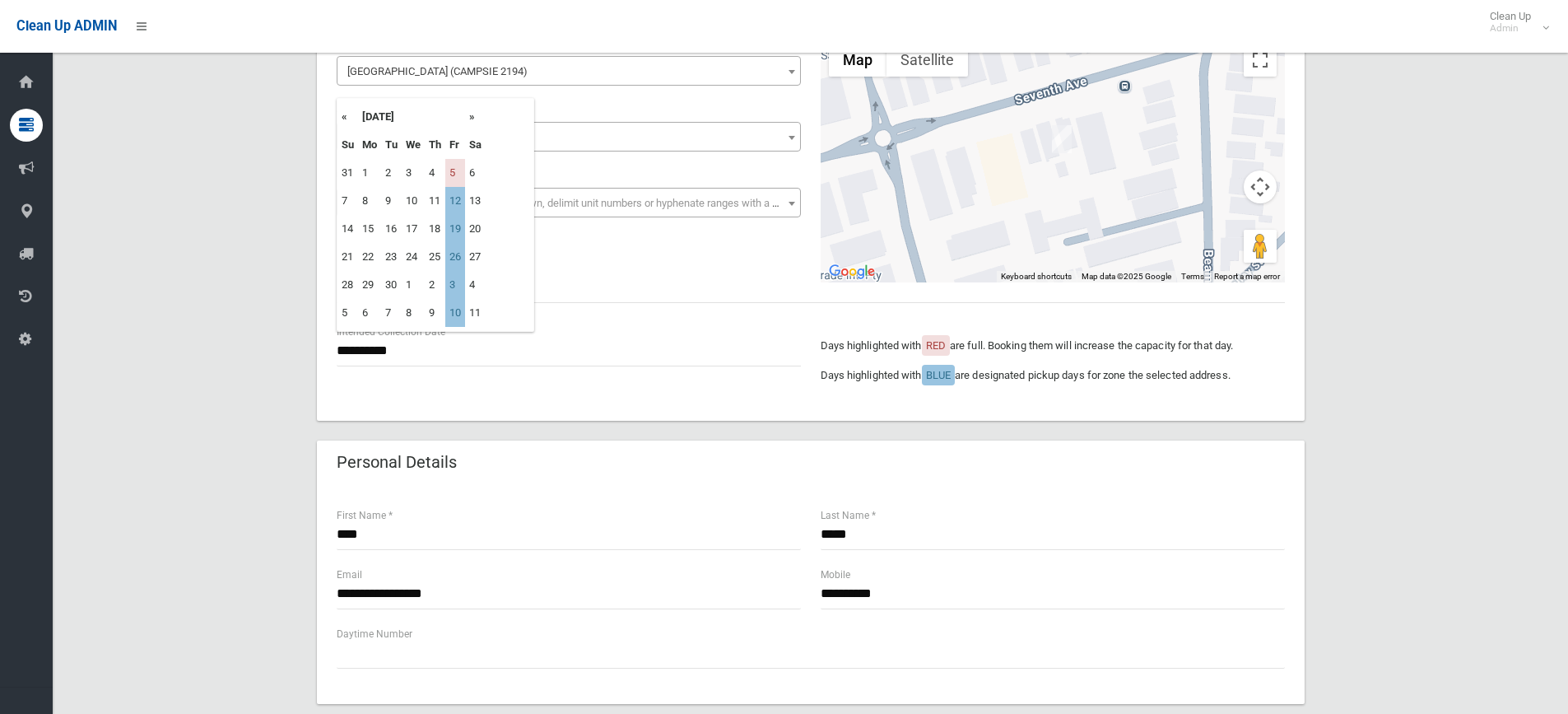
click at [473, 118] on th "»" at bounding box center [476, 117] width 21 height 28
click at [461, 235] on td "19" at bounding box center [455, 228] width 20 height 28
type input "**********"
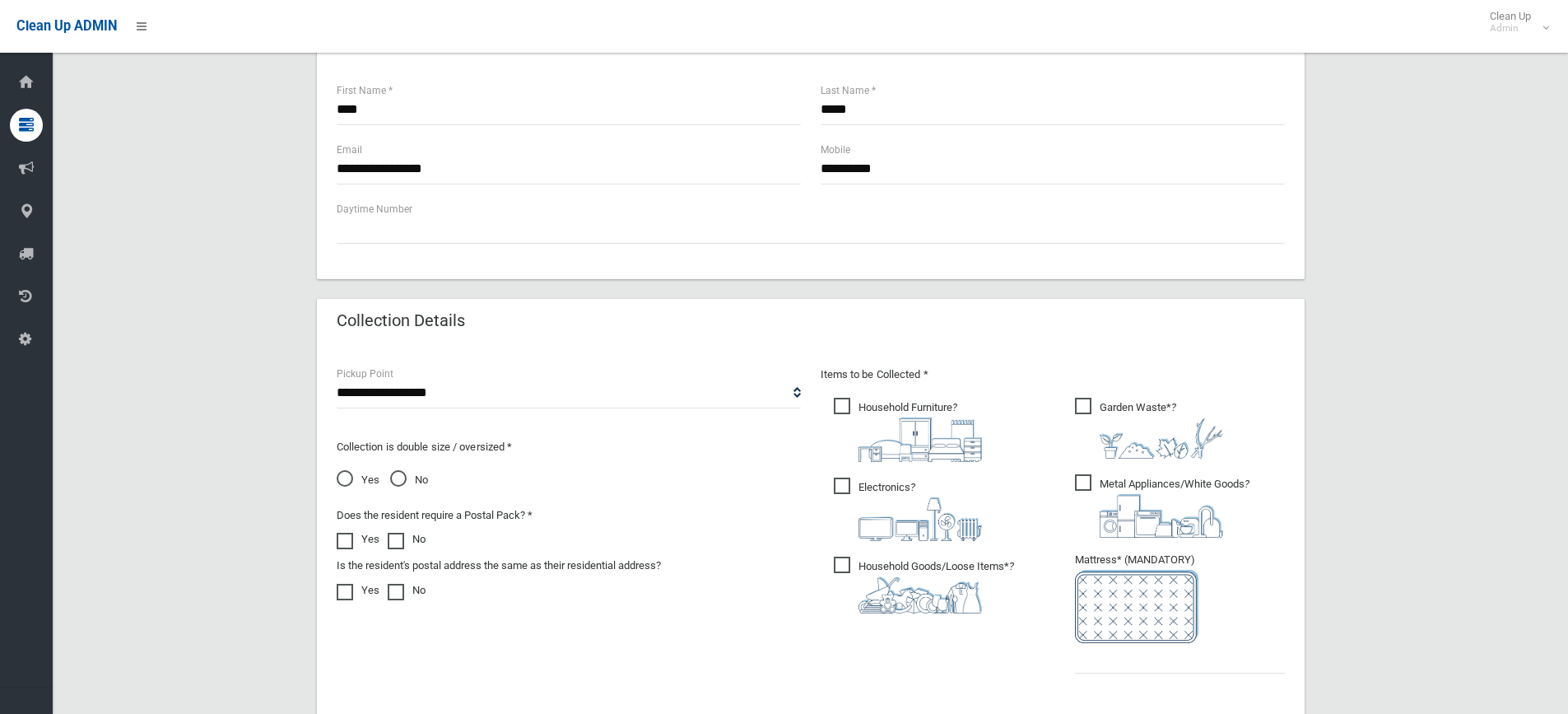
scroll to position [741, 0]
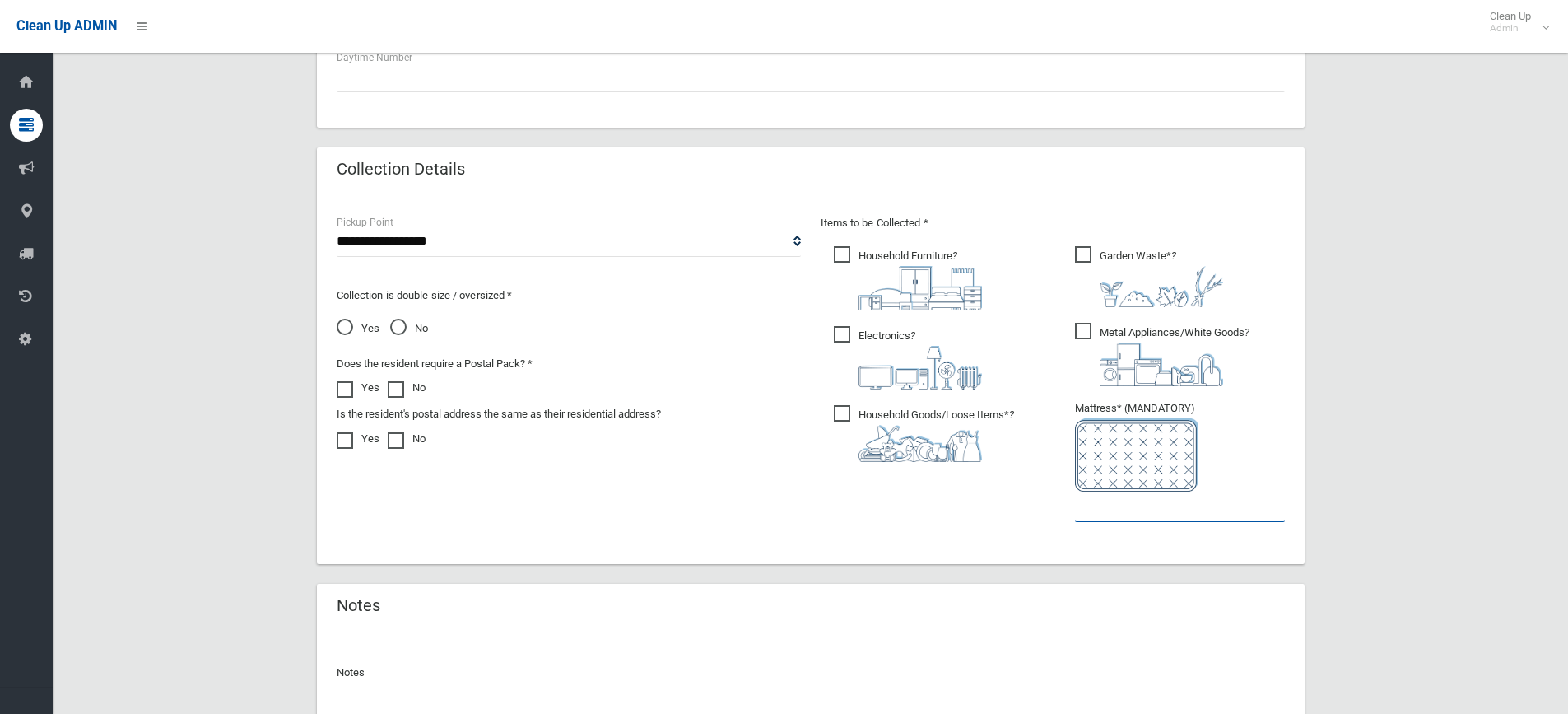
click at [1130, 515] on input "text" at bounding box center [1180, 507] width 210 height 31
type input "*"
click at [348, 329] on span "Yes" at bounding box center [357, 328] width 43 height 20
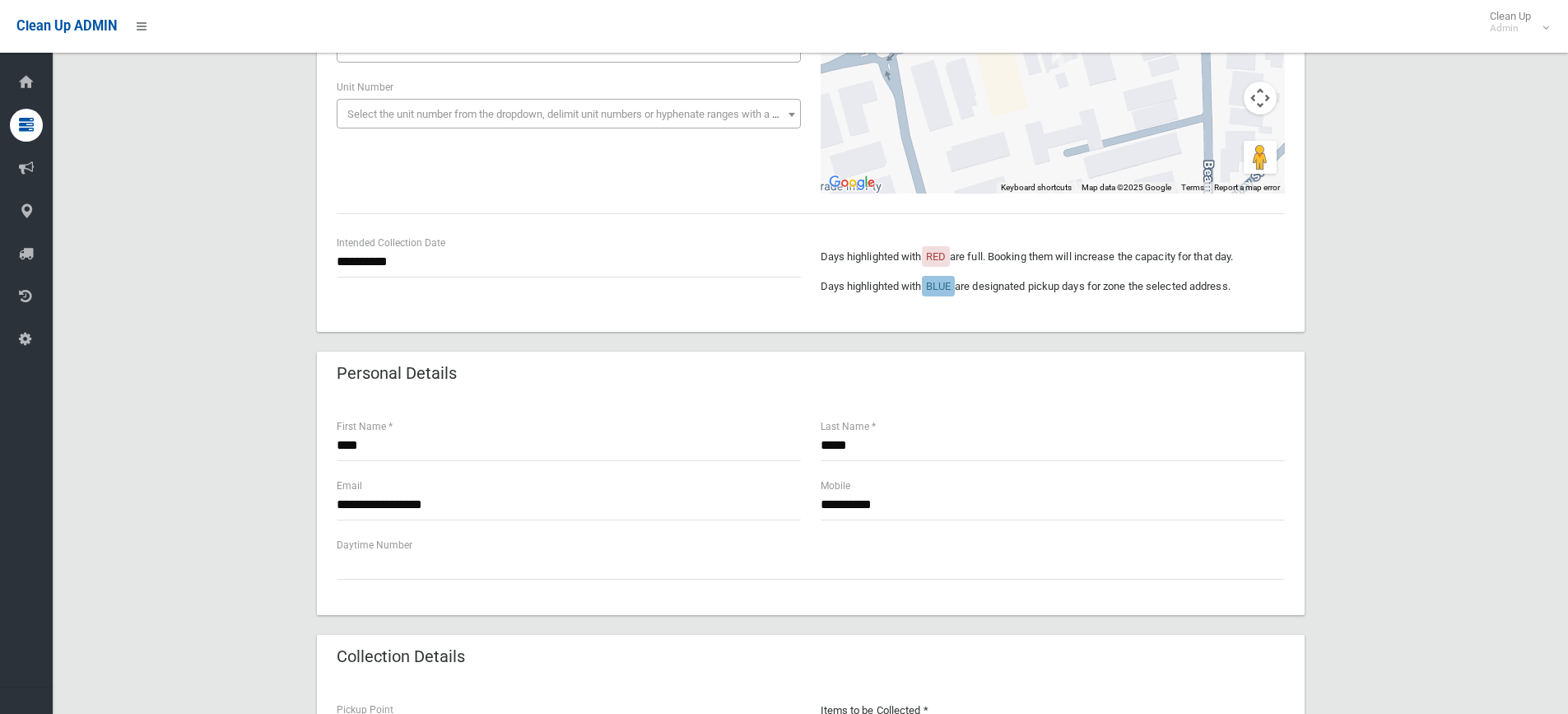
scroll to position [164, 0]
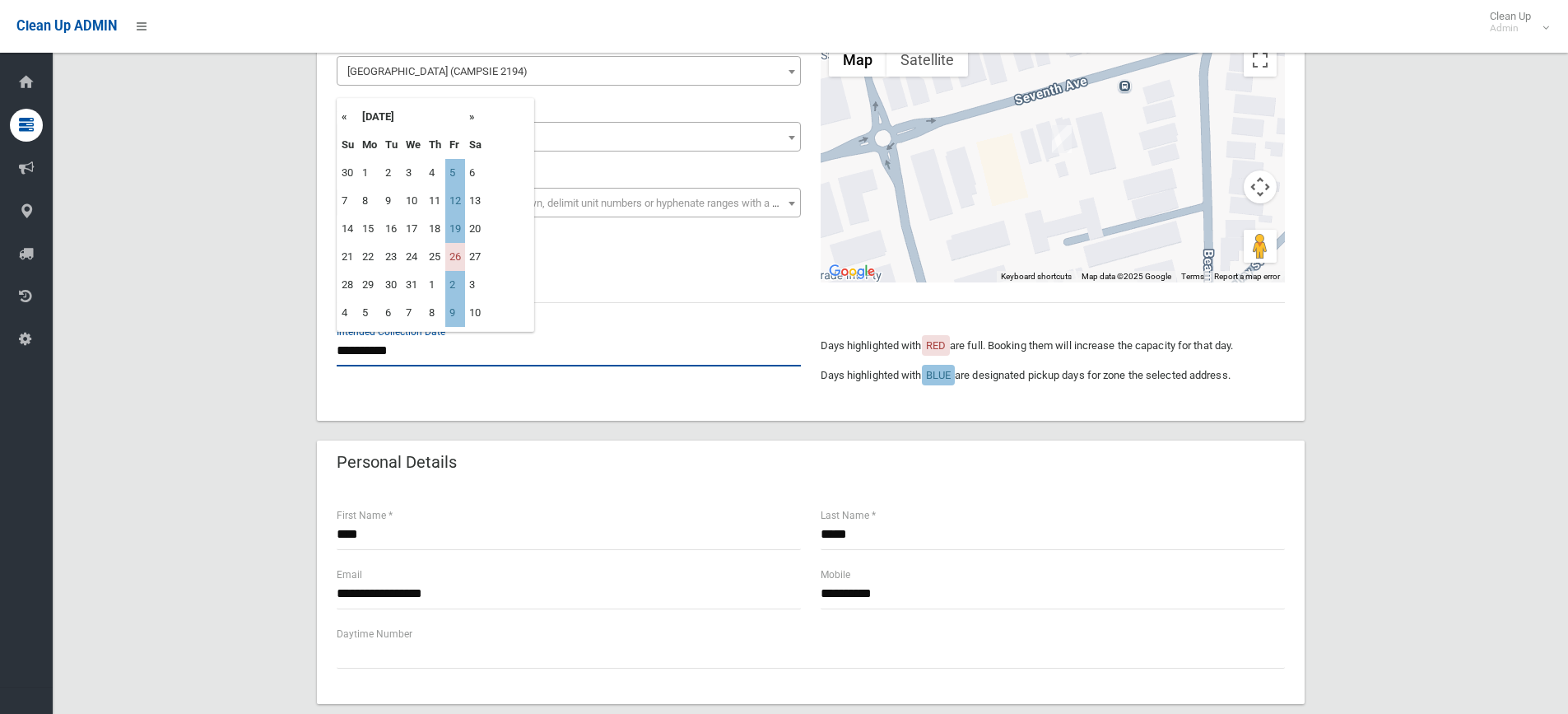
click at [380, 347] on input "**********" at bounding box center [569, 351] width 464 height 31
click at [456, 237] on td "19" at bounding box center [455, 228] width 20 height 28
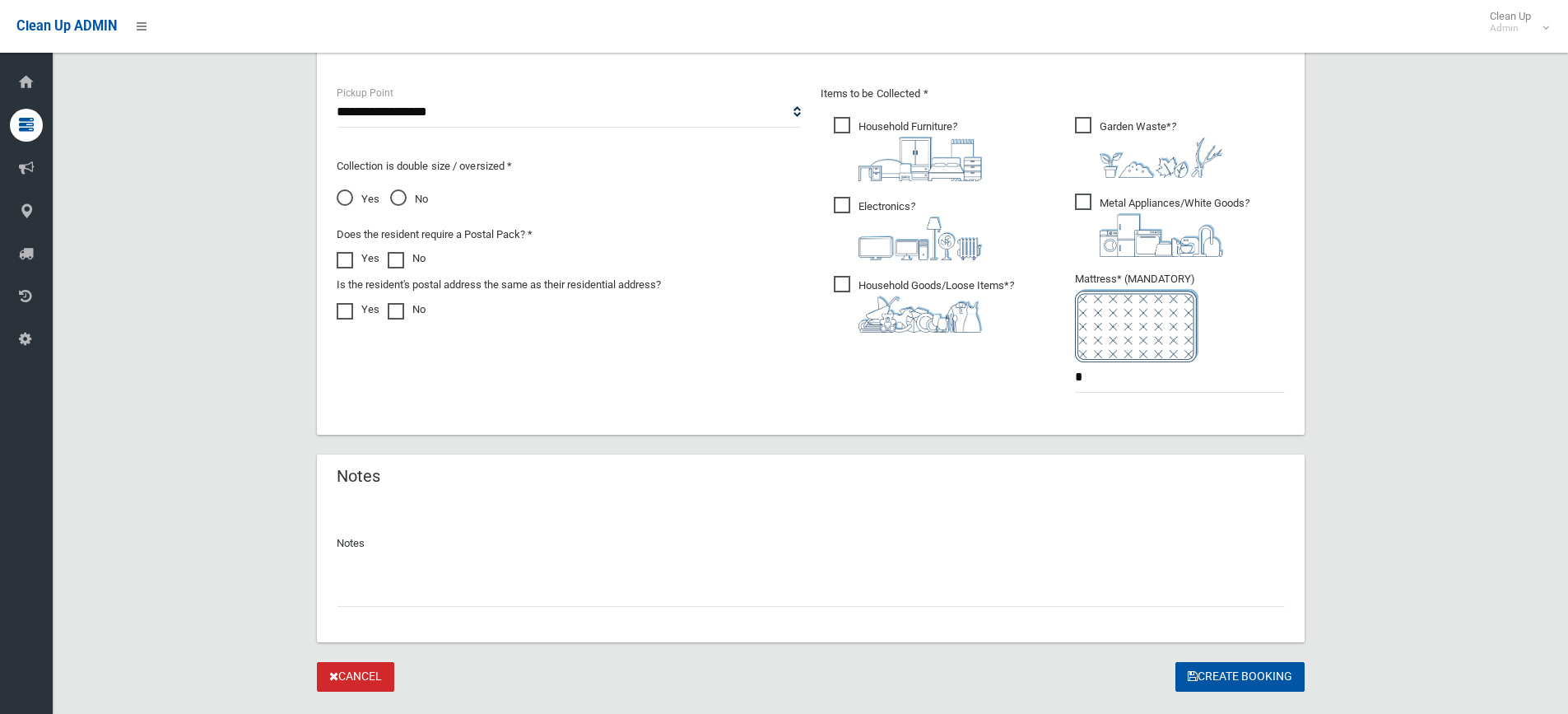
scroll to position [907, 0]
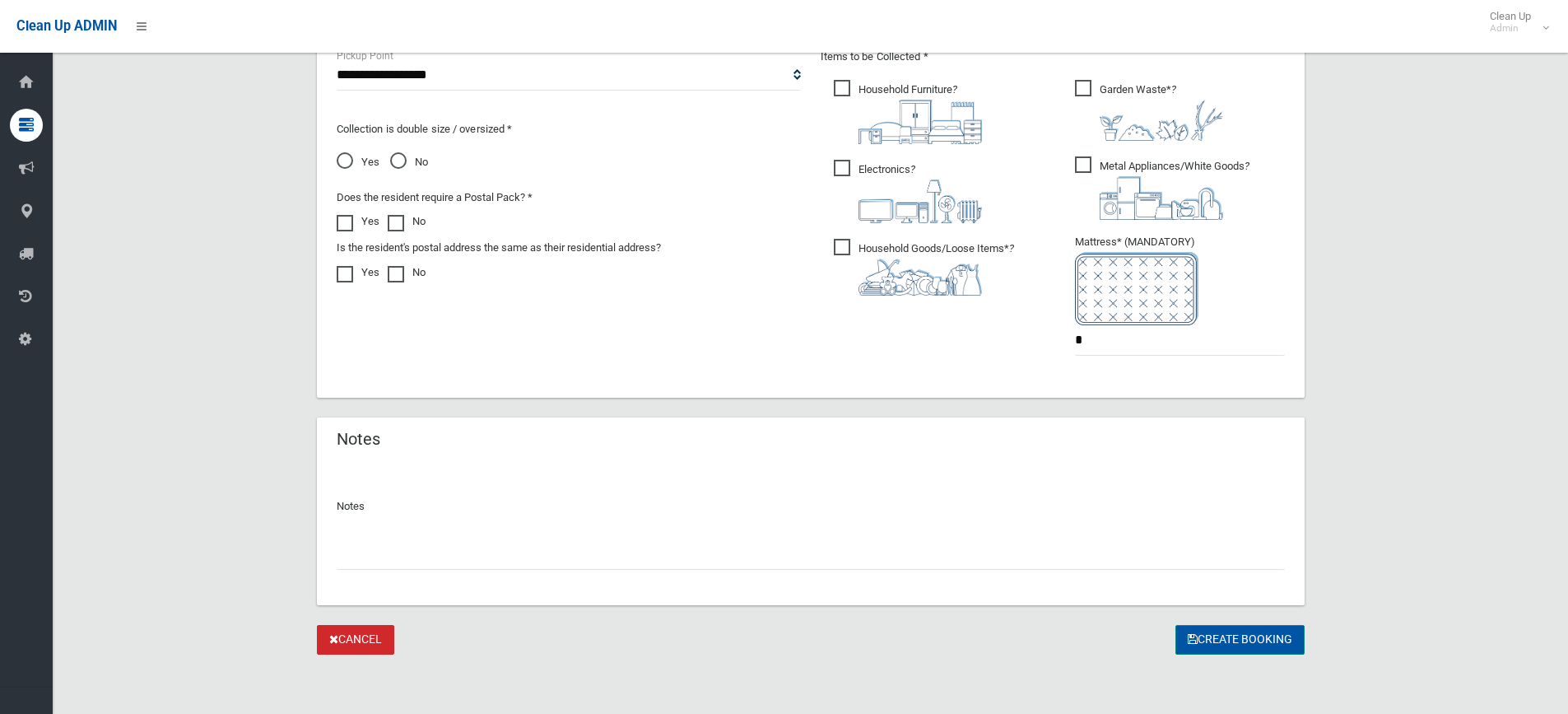
click at [1230, 638] on button "Create Booking" at bounding box center [1239, 640] width 129 height 31
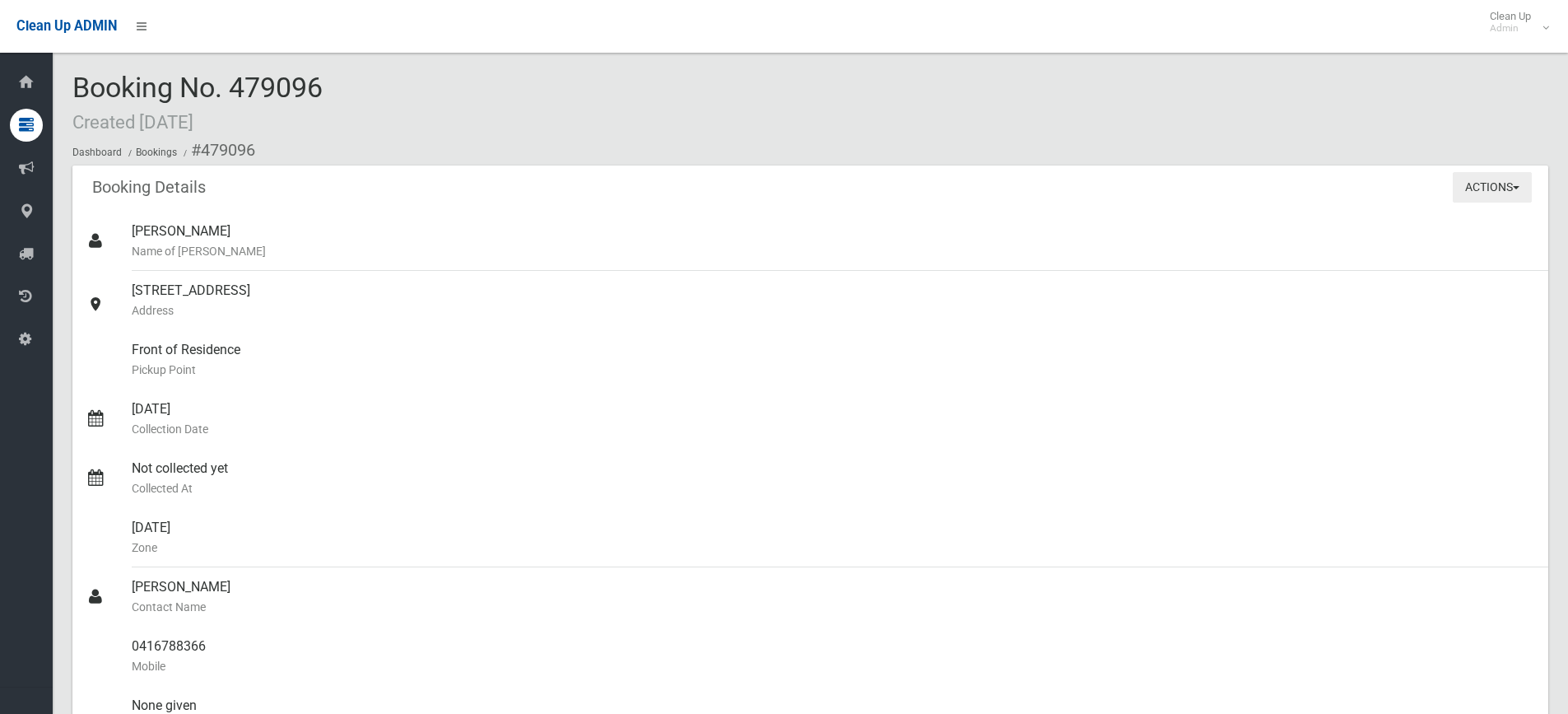
click at [1483, 194] on button "Actions" at bounding box center [1492, 187] width 79 height 31
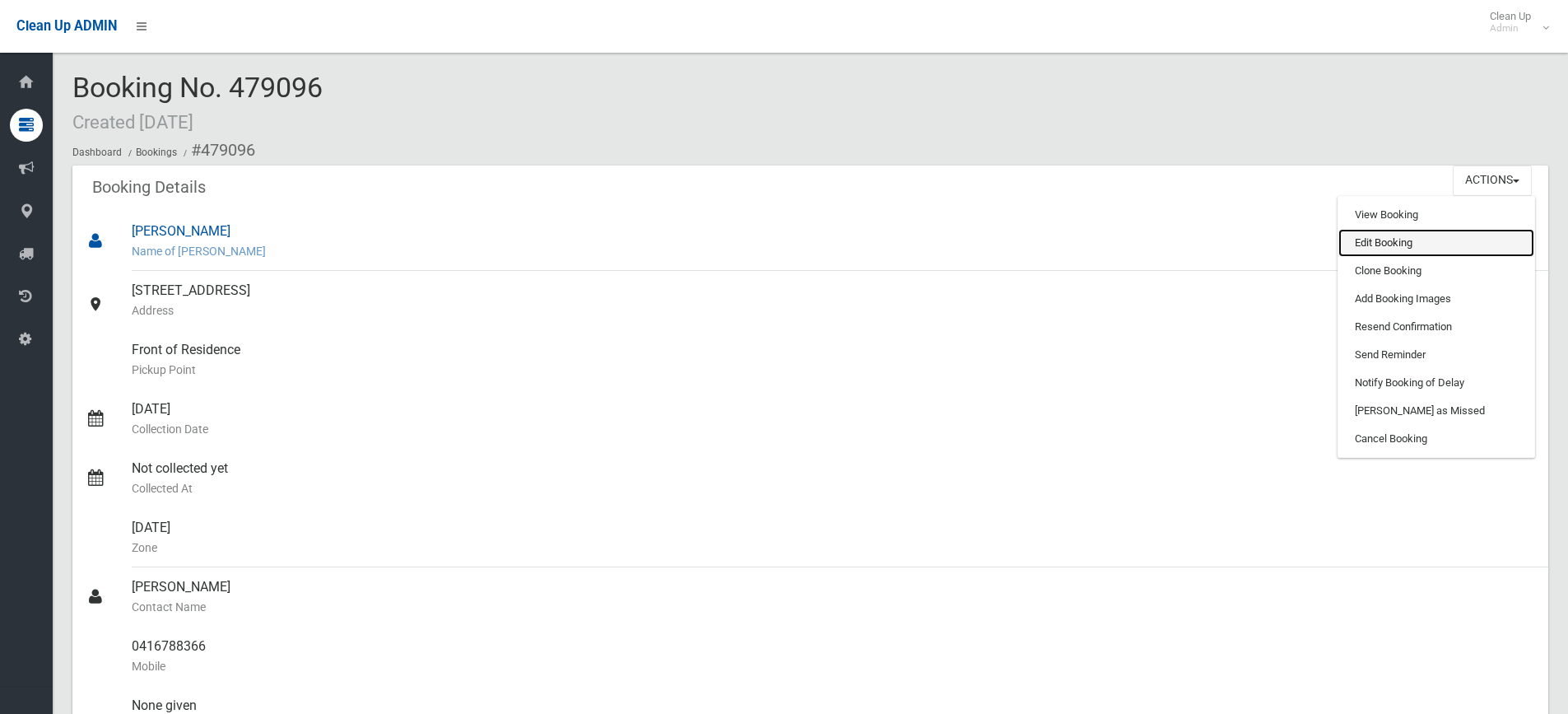
drag, startPoint x: 1403, startPoint y: 249, endPoint x: 1393, endPoint y: 250, distance: 10.0
click at [1404, 250] on link "Edit Booking" at bounding box center [1436, 242] width 196 height 28
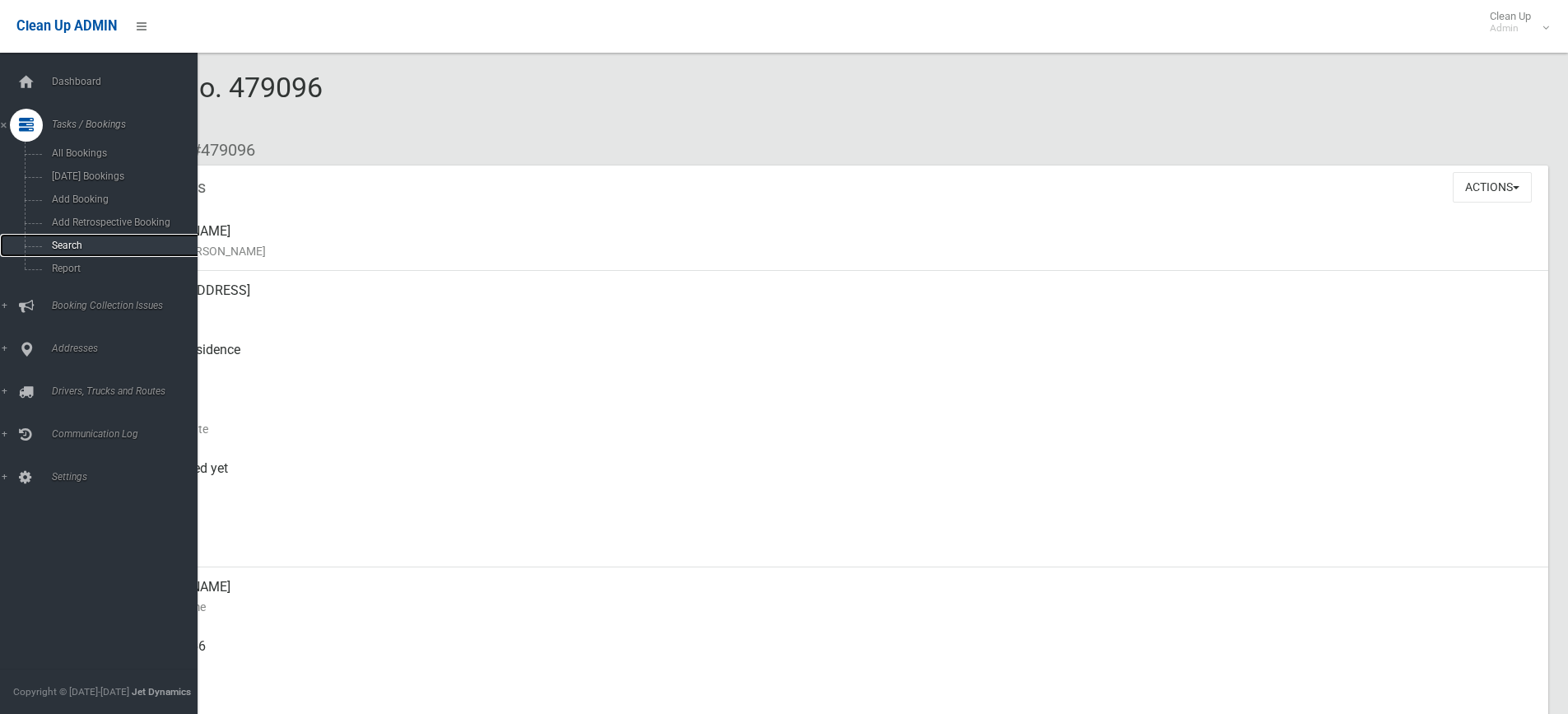
click at [91, 245] on span "Search" at bounding box center [121, 246] width 149 height 11
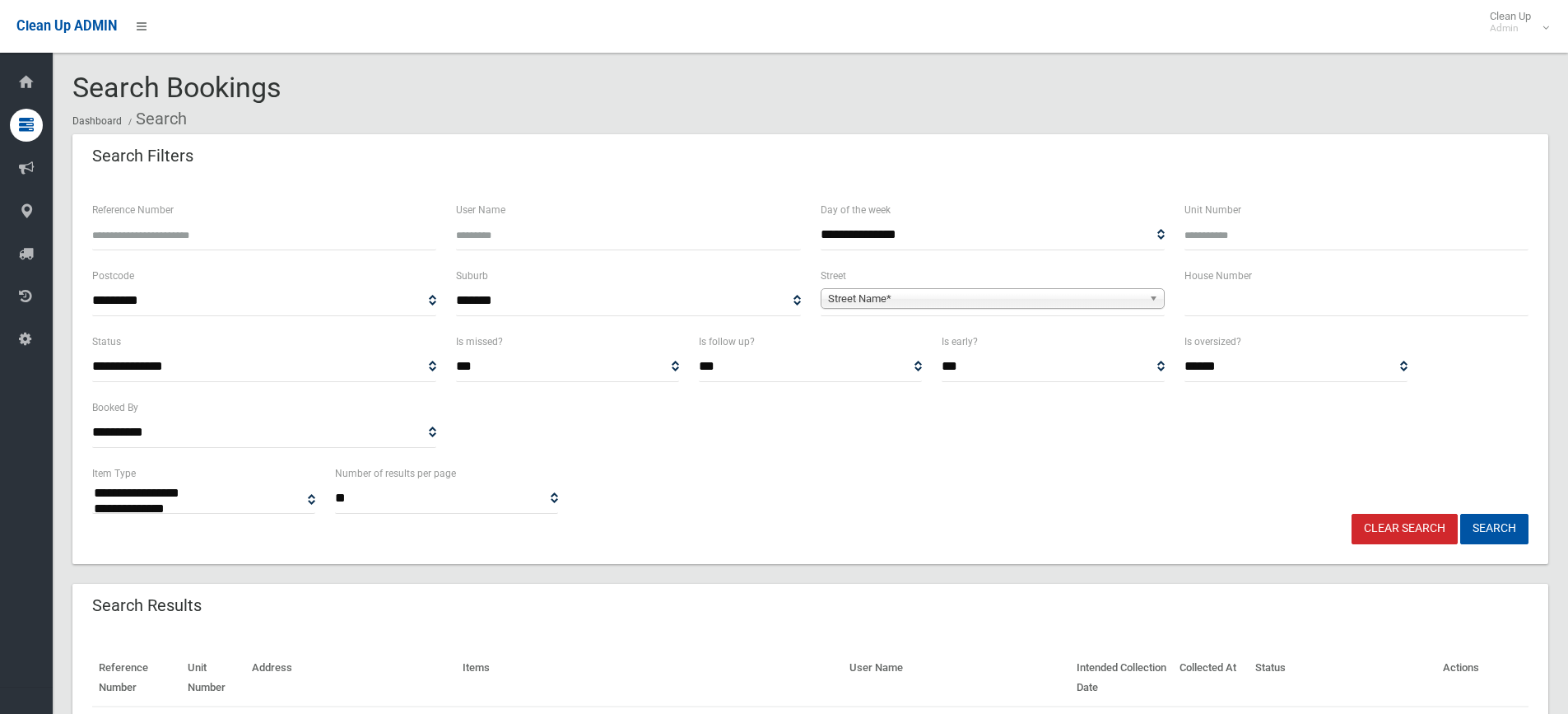
select select
